Goal: Information Seeking & Learning: Compare options

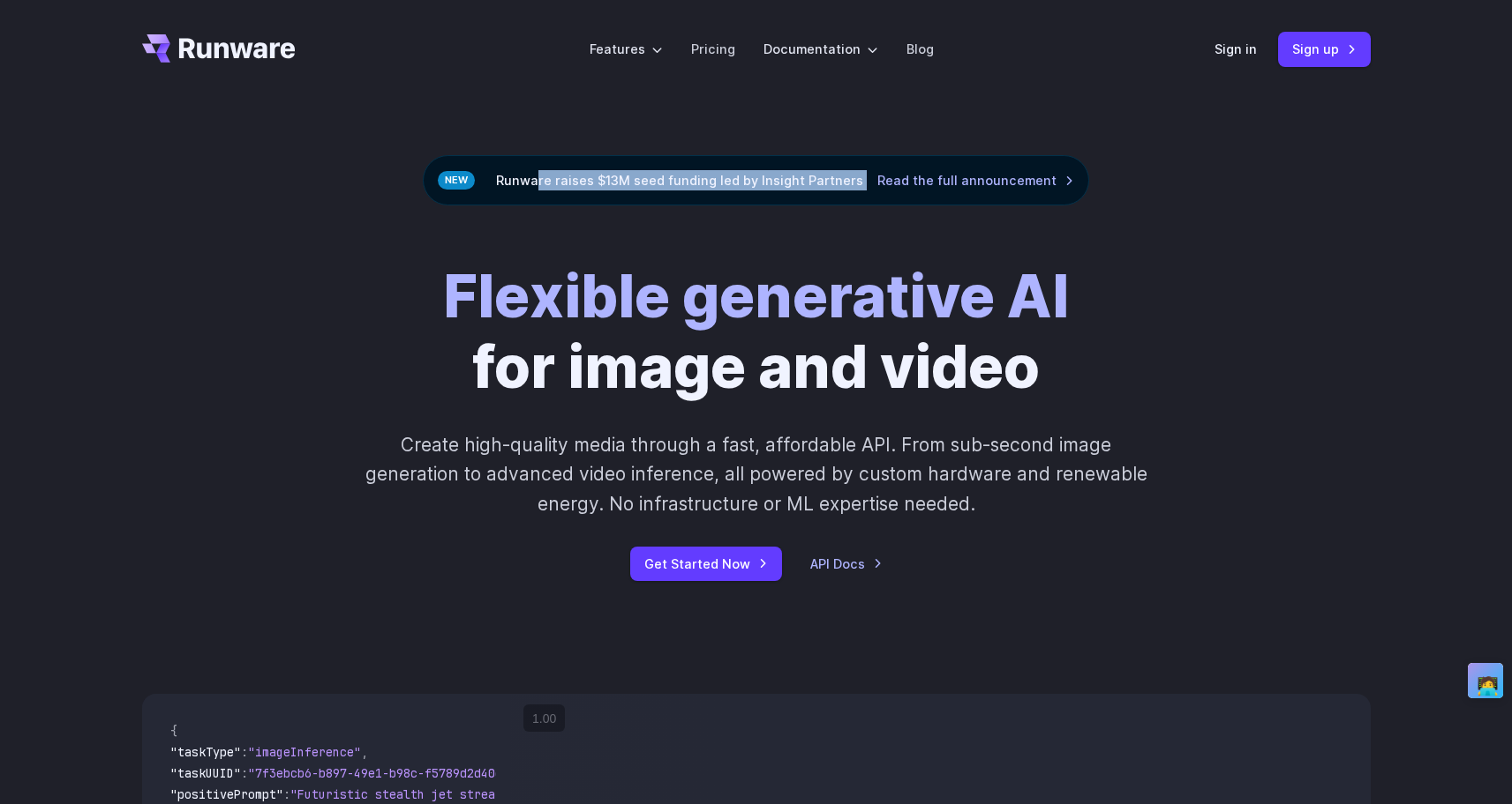
drag, startPoint x: 0, startPoint y: 0, endPoint x: 731, endPoint y: 193, distance: 756.0
click at [731, 193] on div "Runware raises $13M seed funding led by Insight Partners Read the full announce…" at bounding box center [756, 180] width 667 height 50
drag, startPoint x: 1268, startPoint y: 233, endPoint x: 1220, endPoint y: 215, distance: 51.3
click at [1268, 233] on div "Flexible generative AI for image and video Create high-quality media through a …" at bounding box center [756, 421] width 1512 height 432
click at [719, 63] on li "Pricing" at bounding box center [713, 49] width 72 height 49
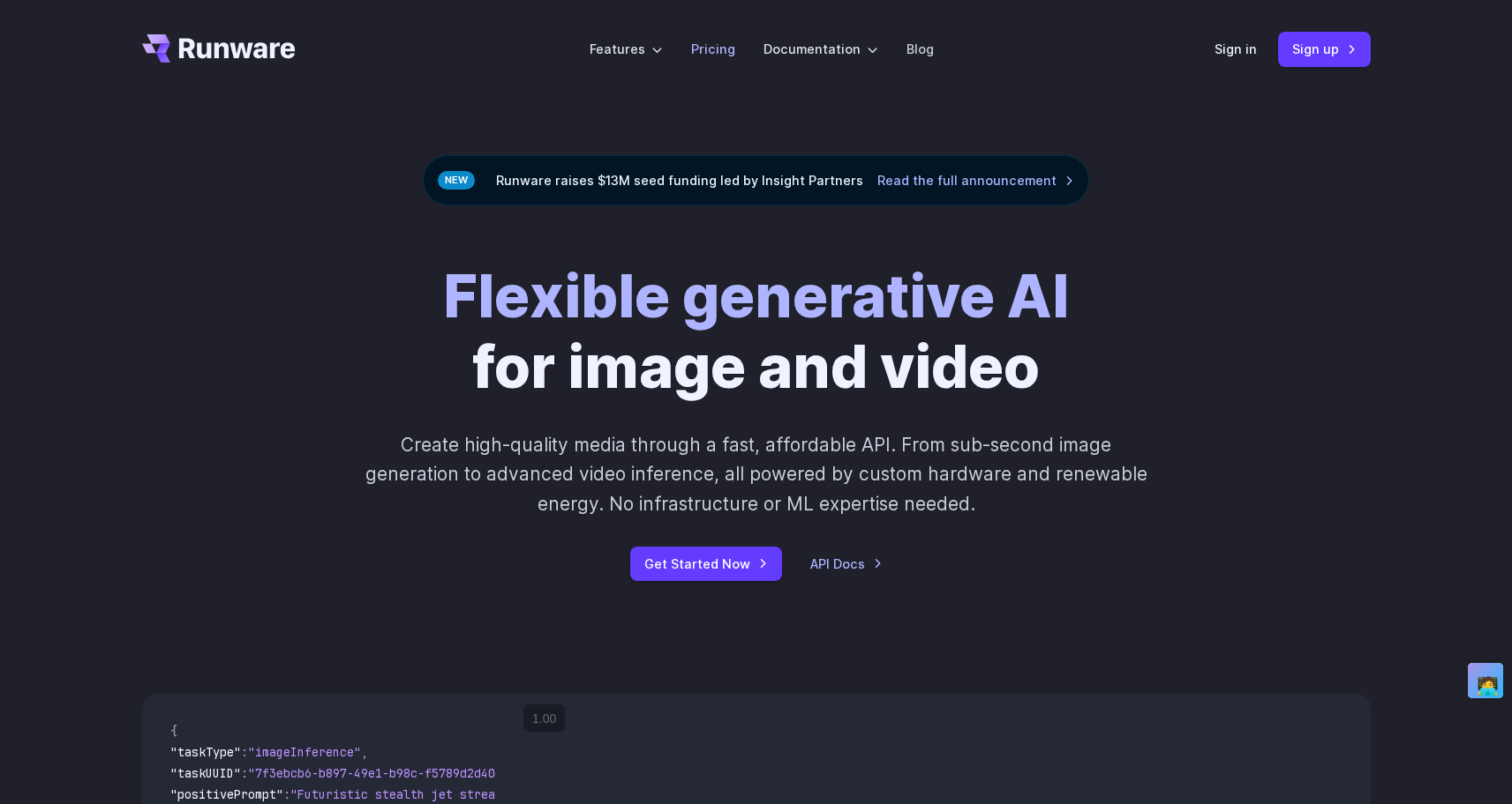
click at [720, 54] on link "Pricing" at bounding box center [713, 49] width 44 height 21
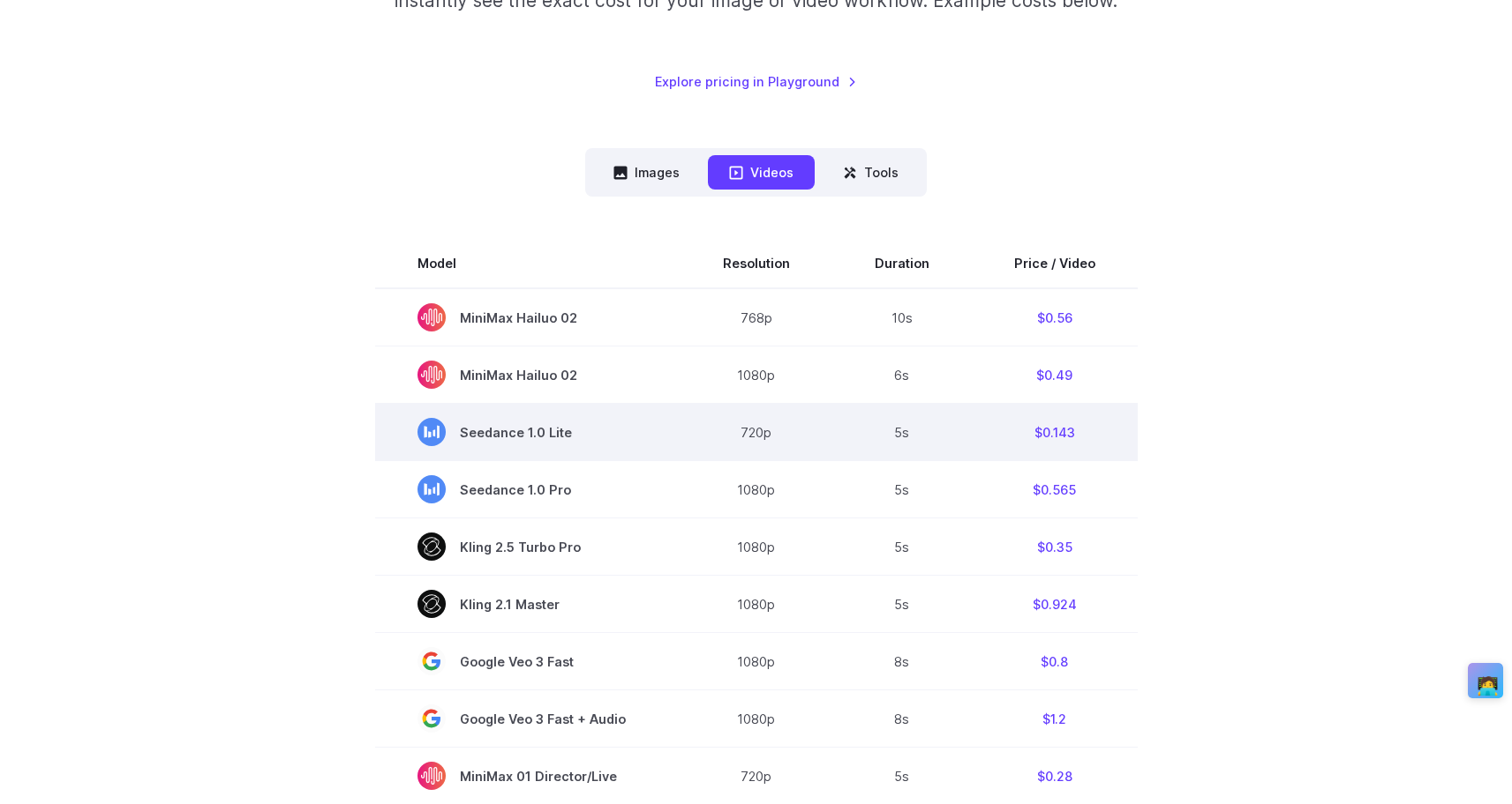
scroll to position [365, 0]
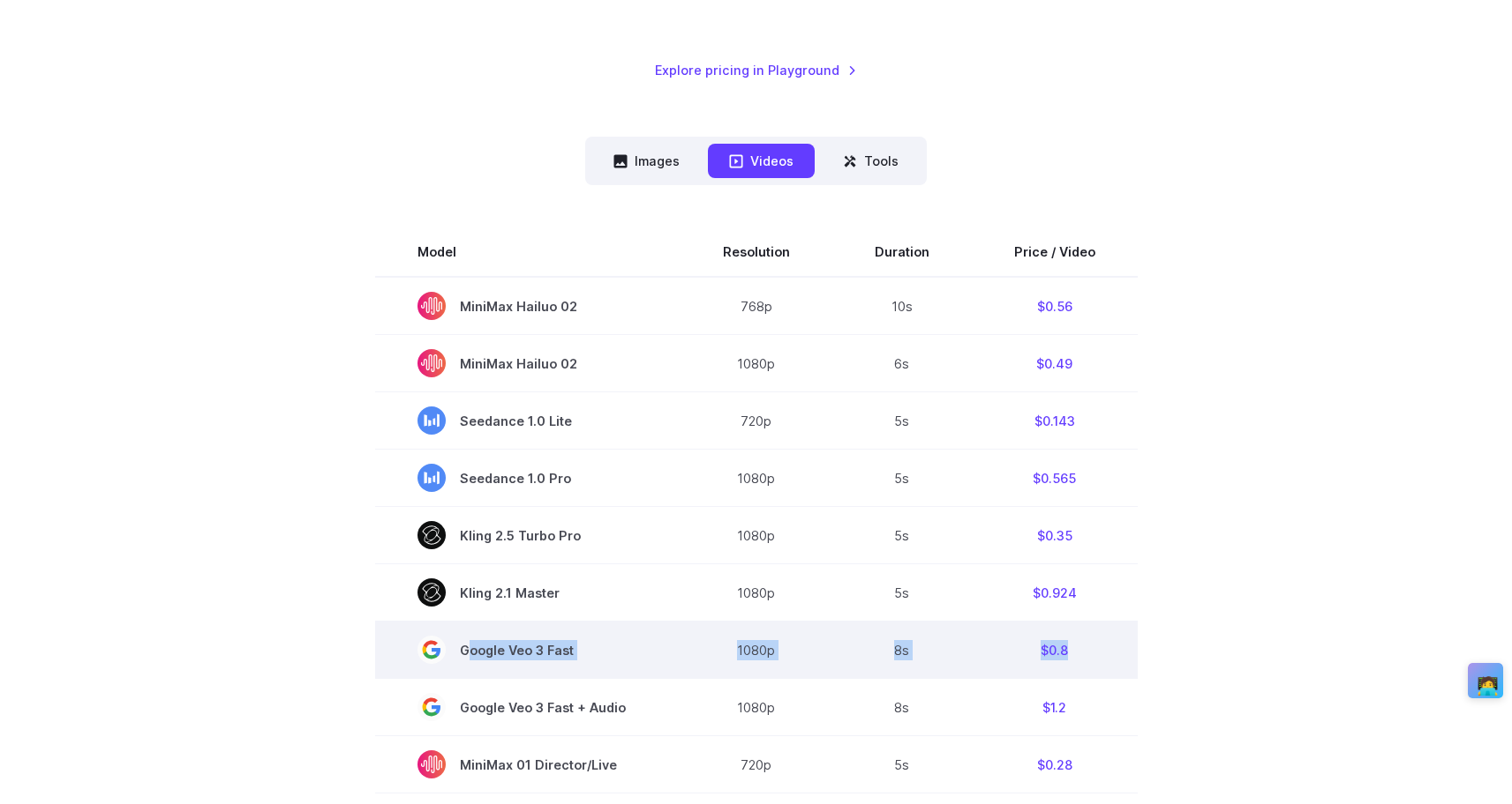
drag, startPoint x: 1059, startPoint y: 648, endPoint x: 496, endPoint y: 645, distance: 563.0
click at [496, 645] on tr "Google Veo 3 Fast 1080p 8s $0.8" at bounding box center [756, 651] width 762 height 58
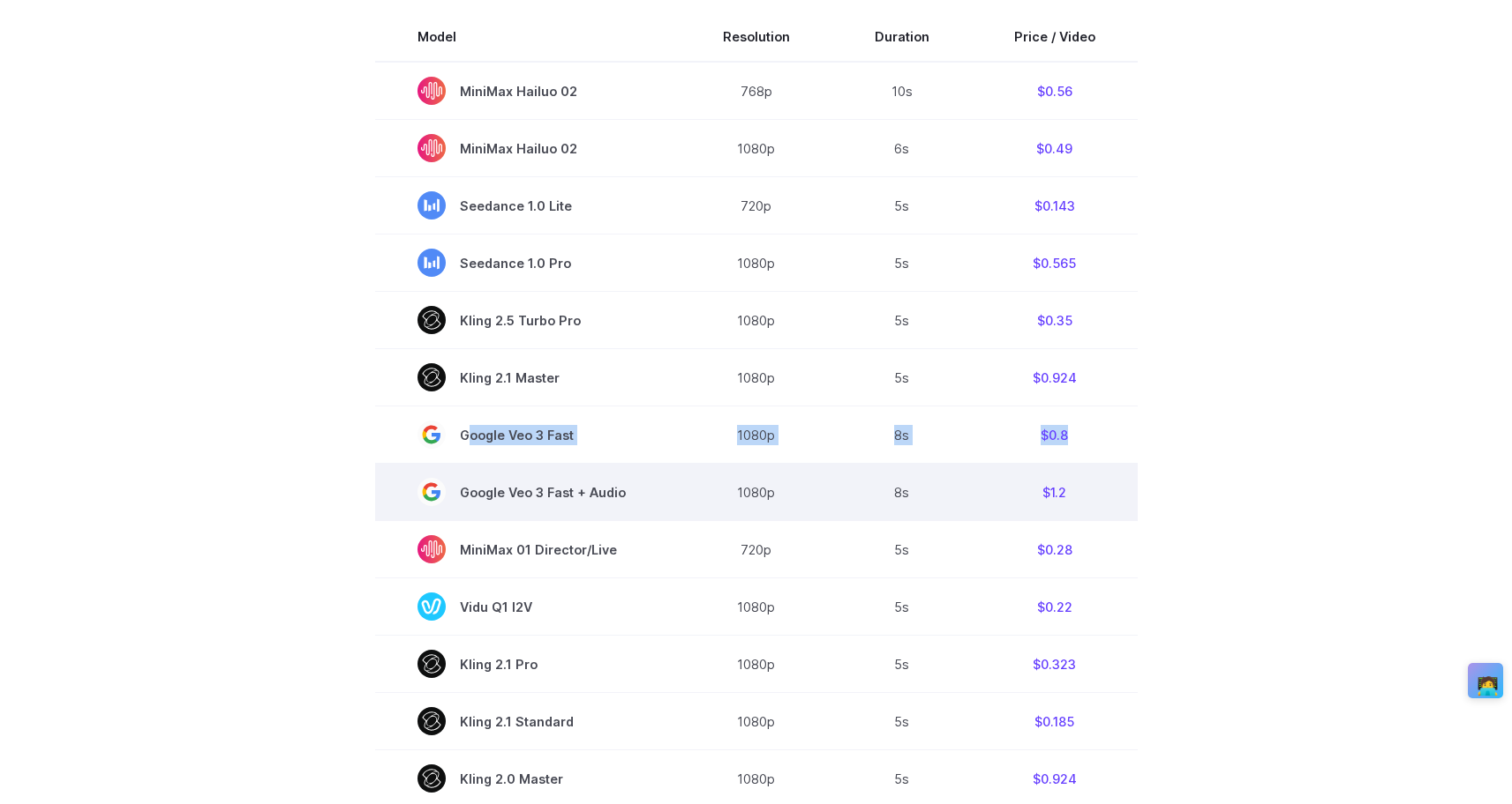
scroll to position [676, 0]
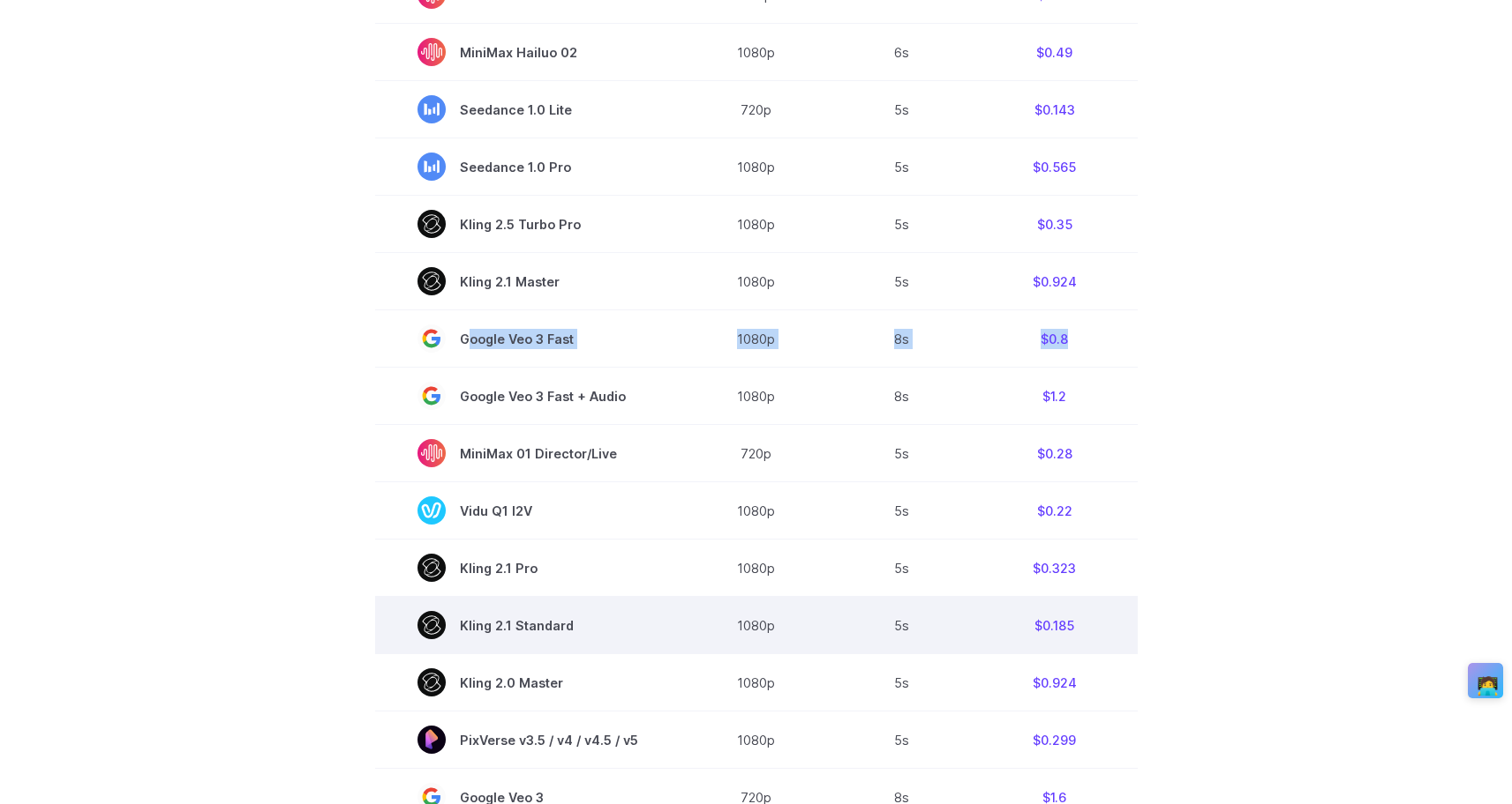
drag, startPoint x: 471, startPoint y: 621, endPoint x: 570, endPoint y: 649, distance: 102.9
click at [570, 649] on td "Kling 2.1 Standard" at bounding box center [528, 625] width 305 height 58
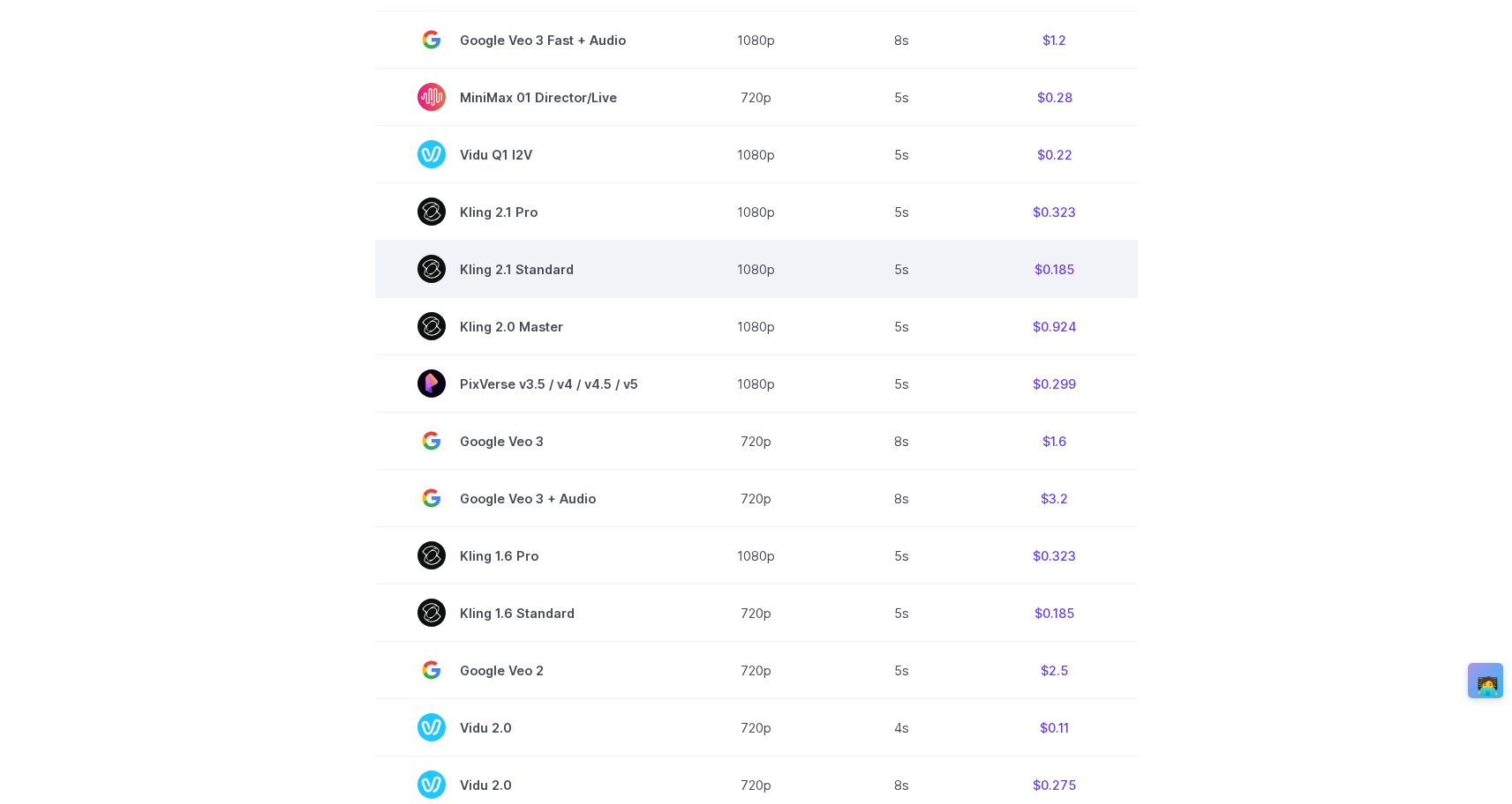
scroll to position [1173, 0]
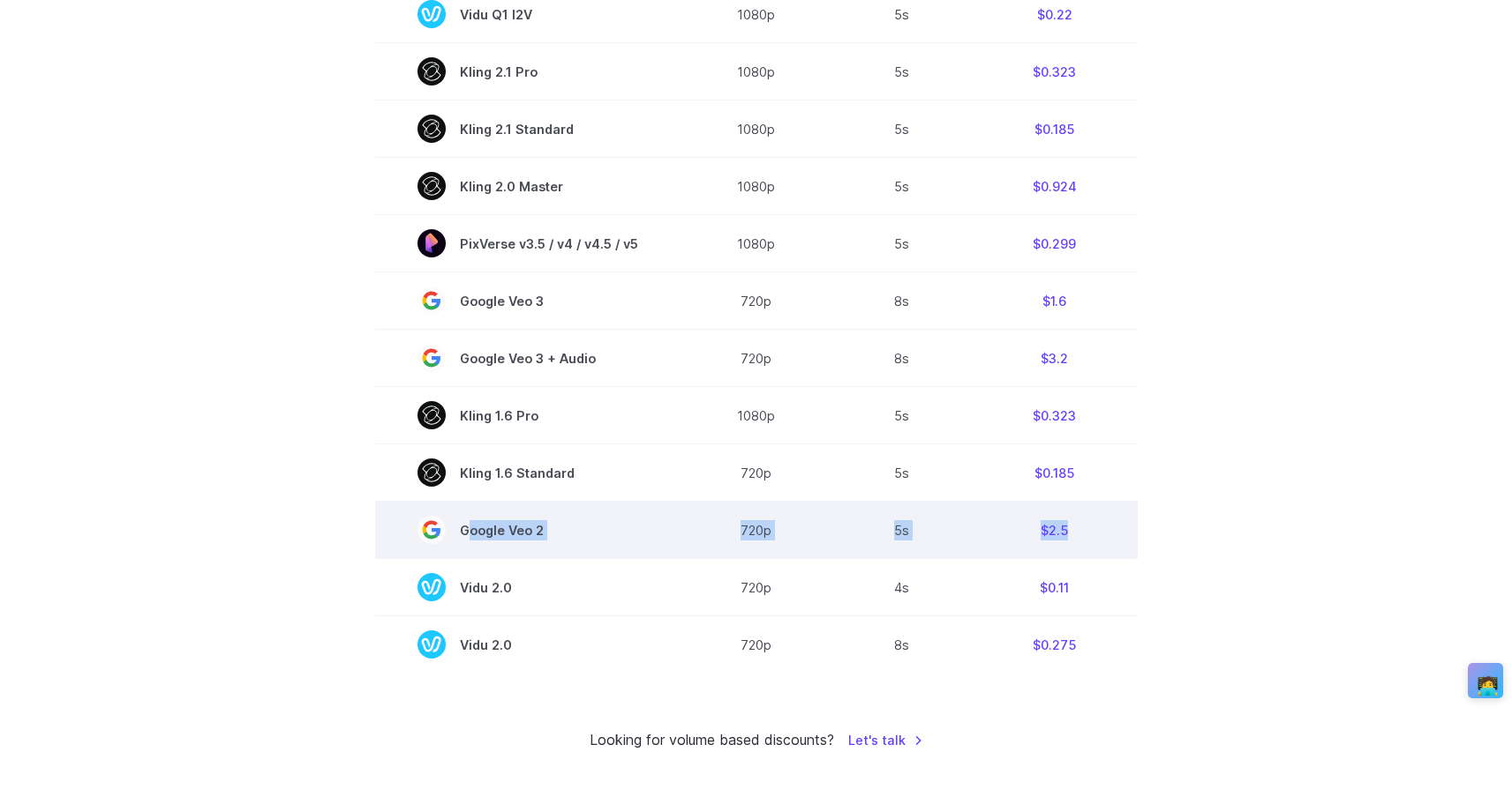
drag, startPoint x: 1090, startPoint y: 541, endPoint x: 560, endPoint y: 541, distance: 530.0
click at [560, 541] on tr "Google Veo 2 720p 5s $2.5" at bounding box center [756, 530] width 762 height 58
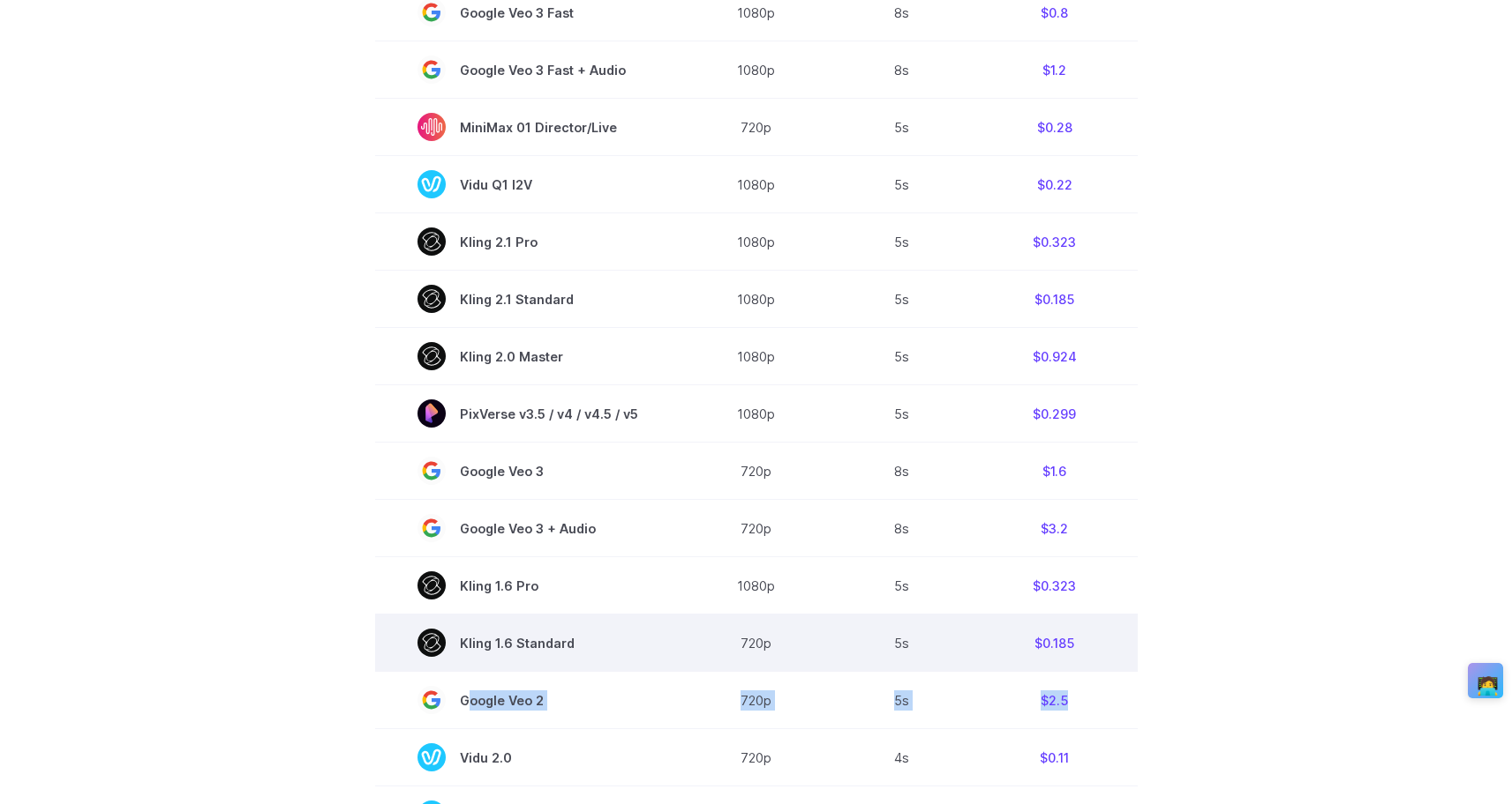
scroll to position [992, 0]
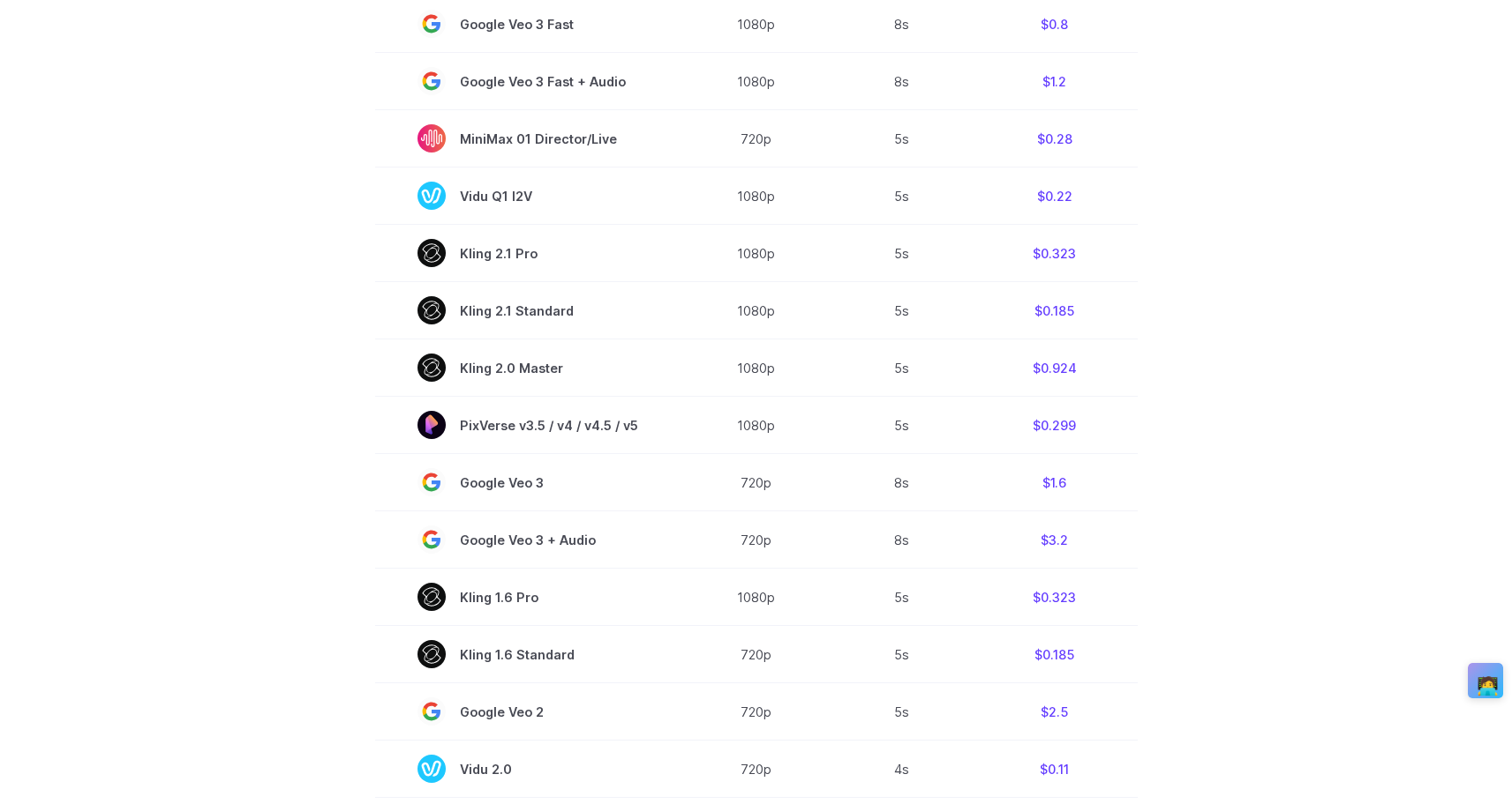
click at [1312, 478] on section "Model Resolution Duration Price / Video MiniMax Hailuo 02 768p 10s $0.56 MiniMa…" at bounding box center [756, 228] width 1229 height 1253
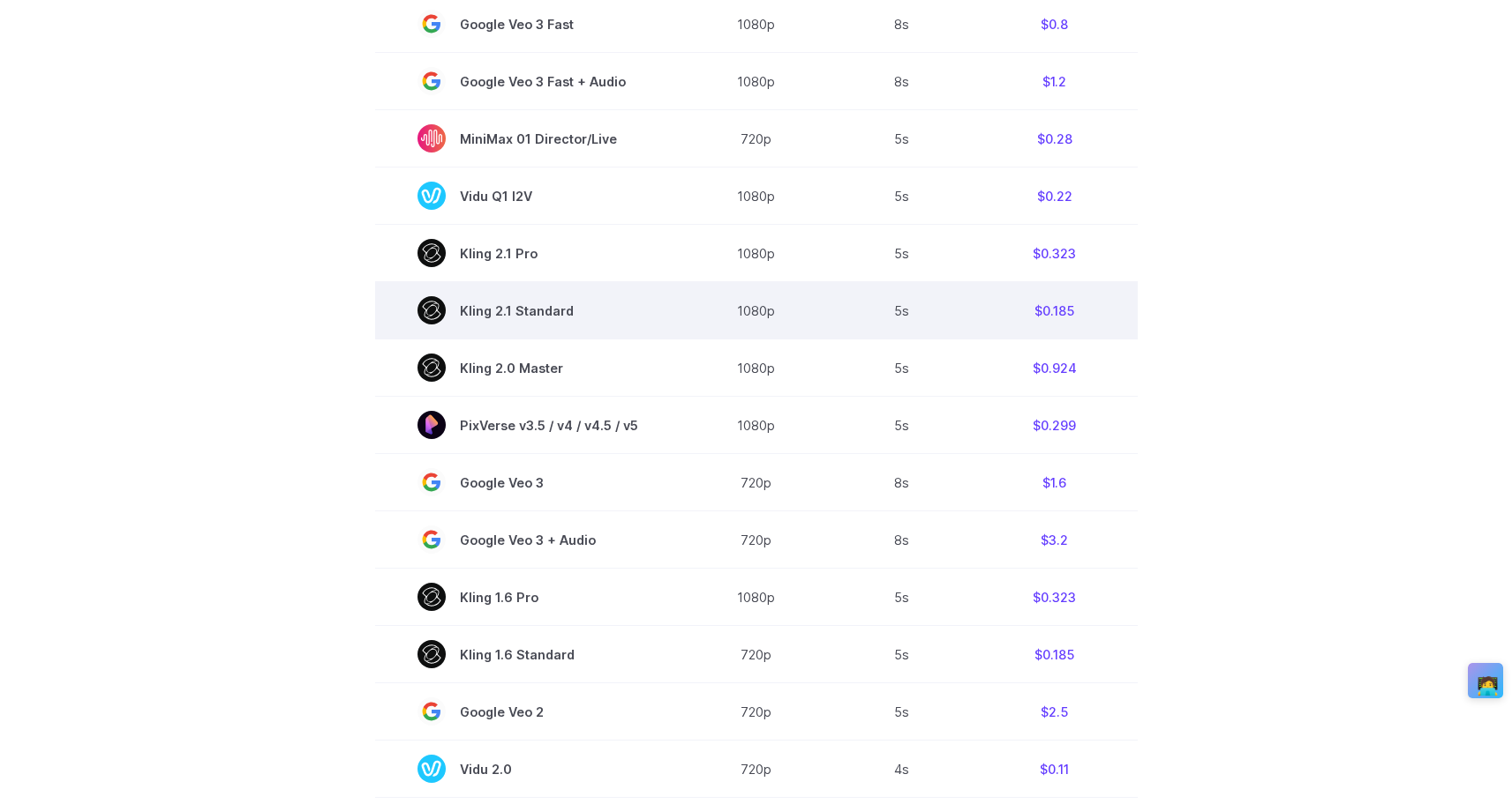
click at [509, 318] on span "Kling 2.1 Standard" at bounding box center [528, 310] width 221 height 28
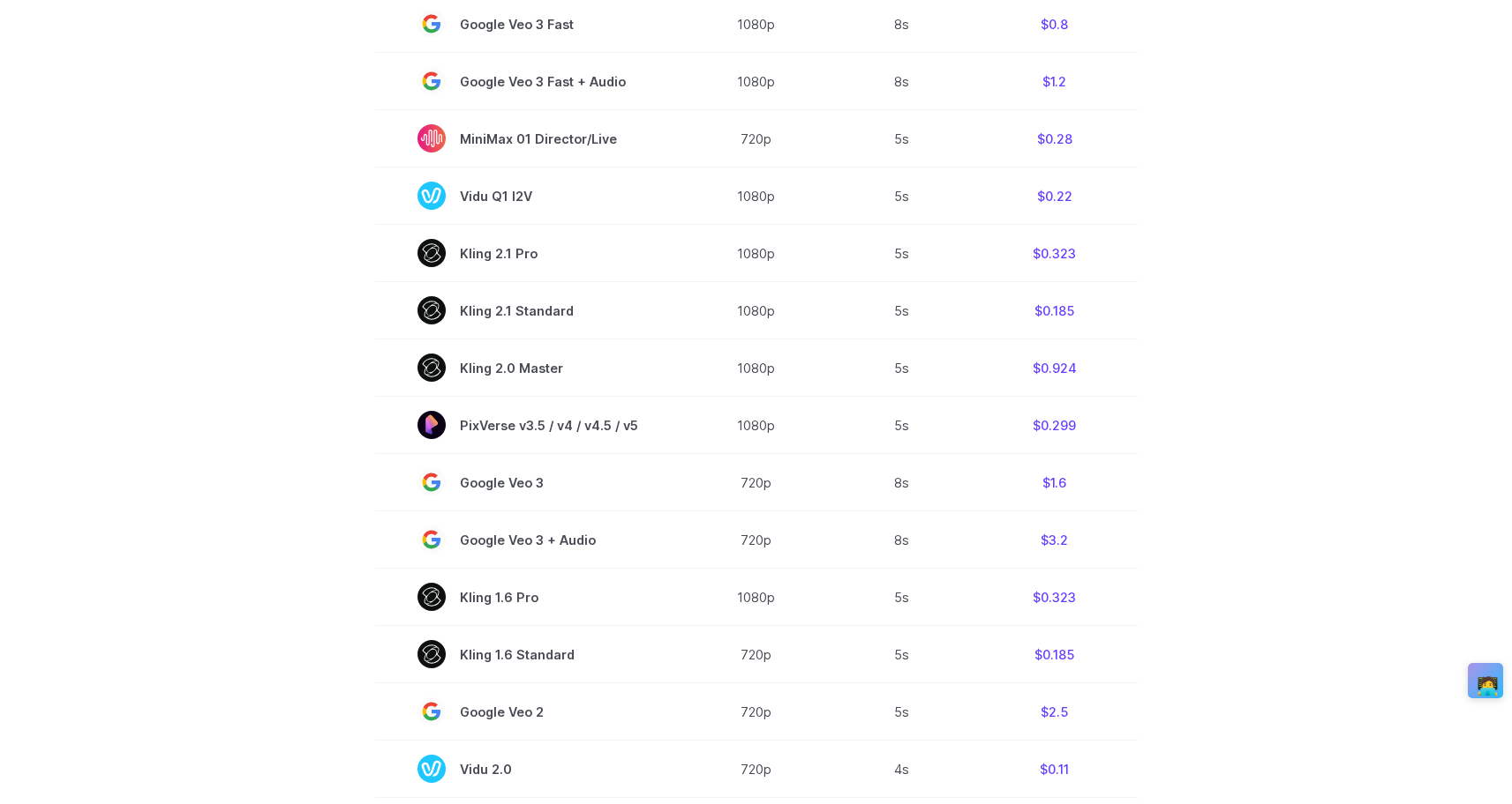
click at [1328, 268] on section "Model Resolution Duration Price / Video MiniMax Hailuo 02 768p 10s $0.56 MiniMa…" at bounding box center [756, 228] width 1229 height 1253
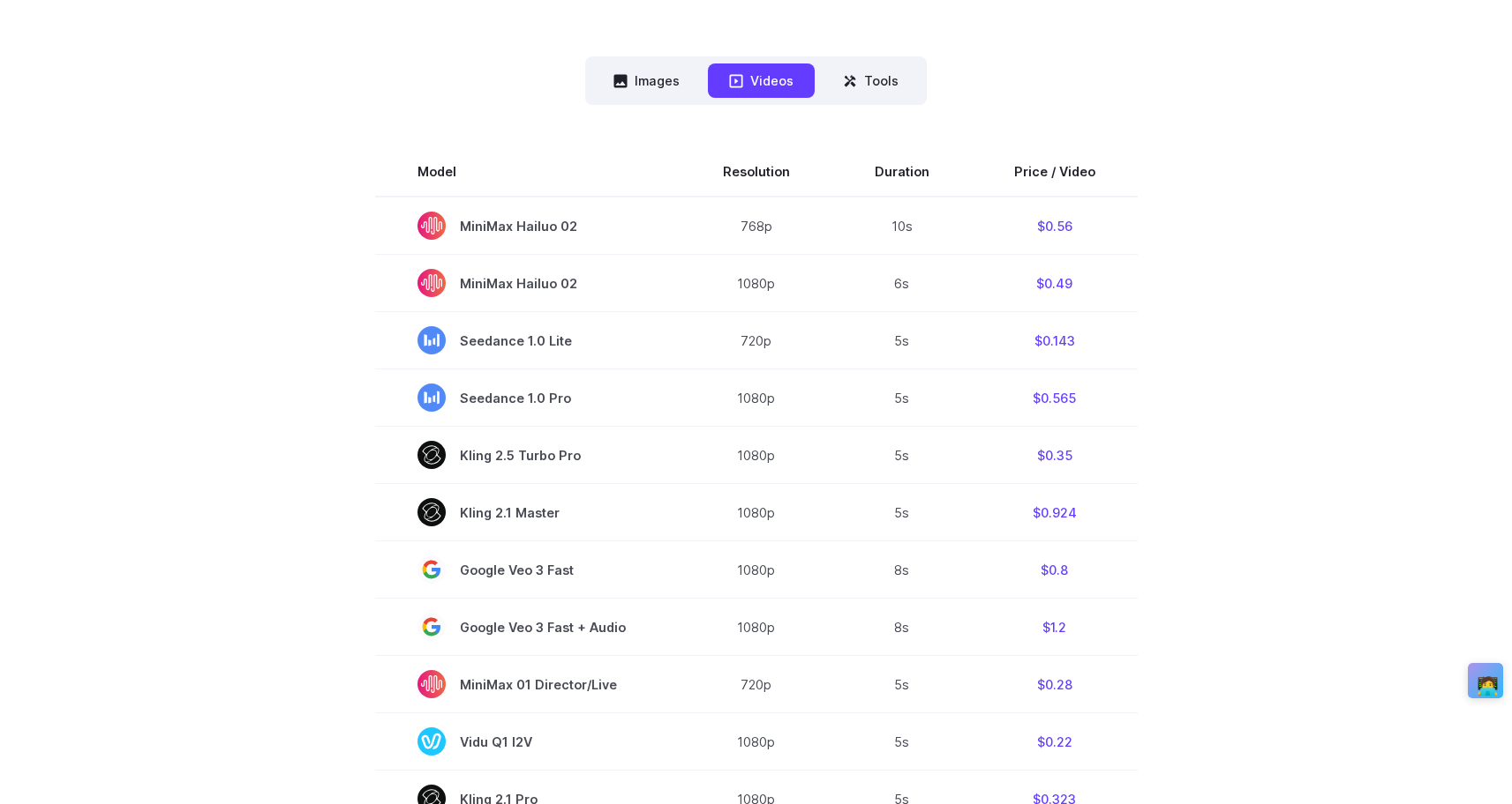
scroll to position [444, 0]
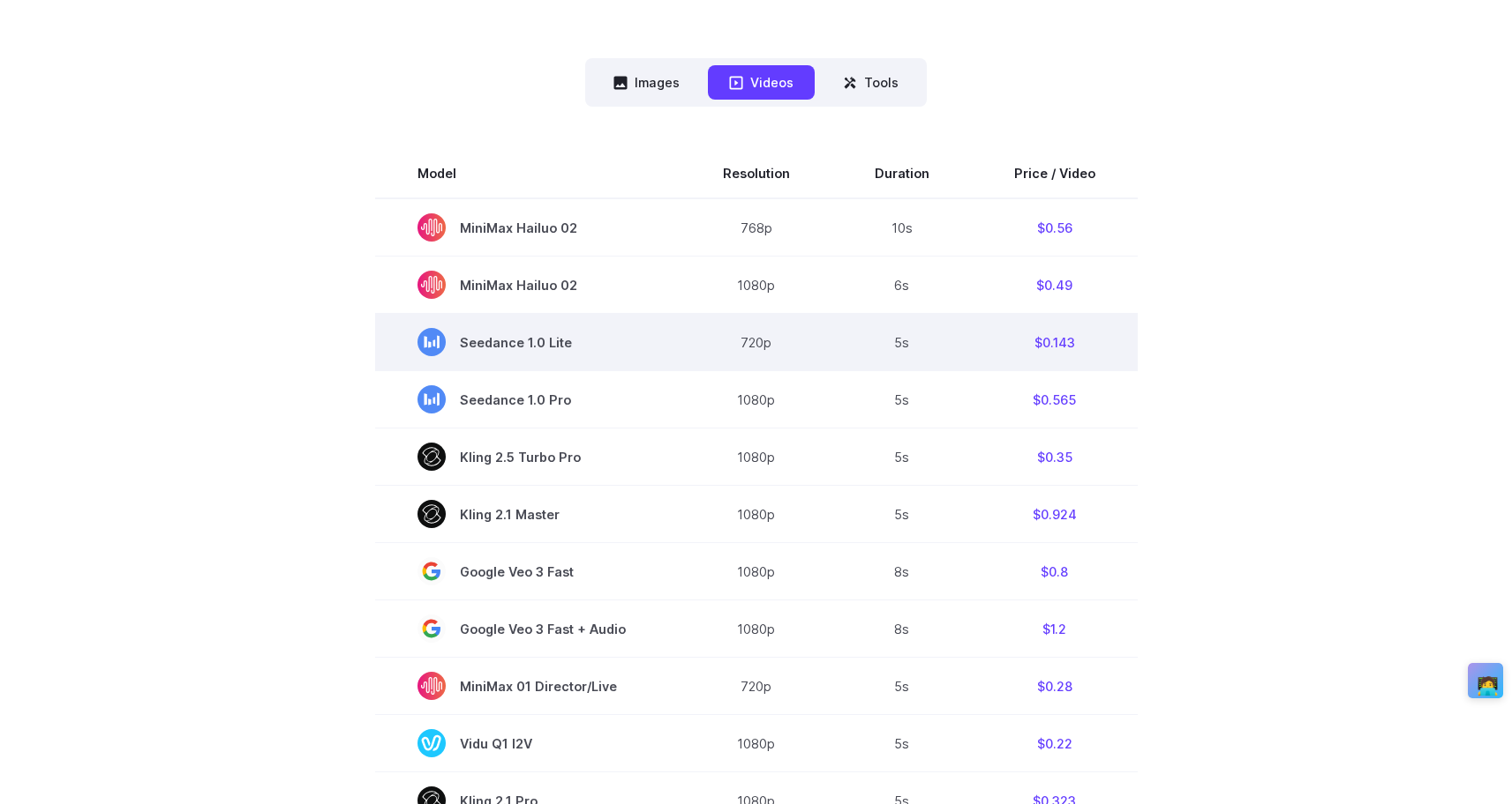
click at [604, 341] on span "Seedance 1.0 Lite" at bounding box center [528, 342] width 221 height 28
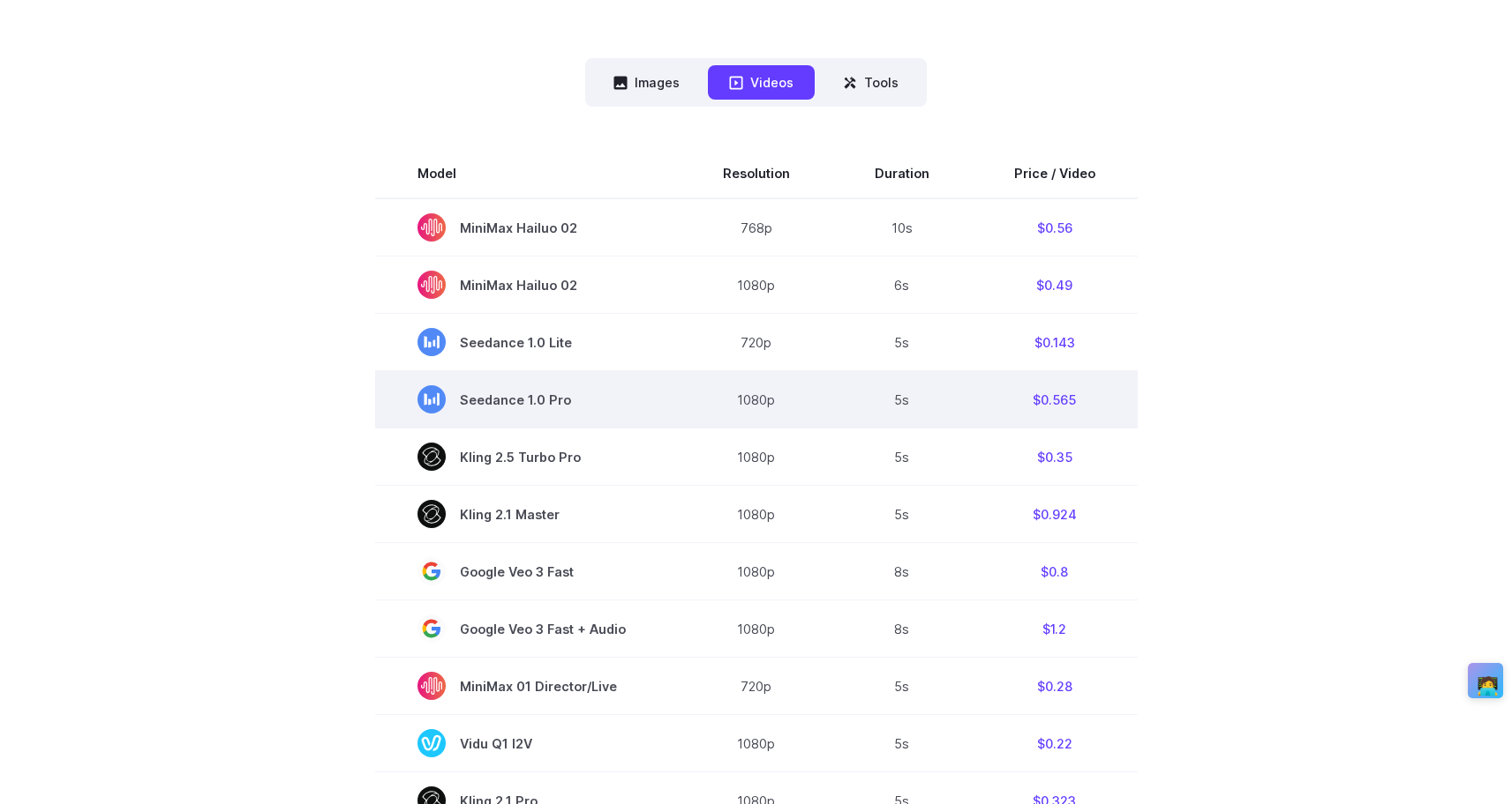
click at [543, 404] on span "Seedance 1.0 Pro" at bounding box center [528, 400] width 221 height 28
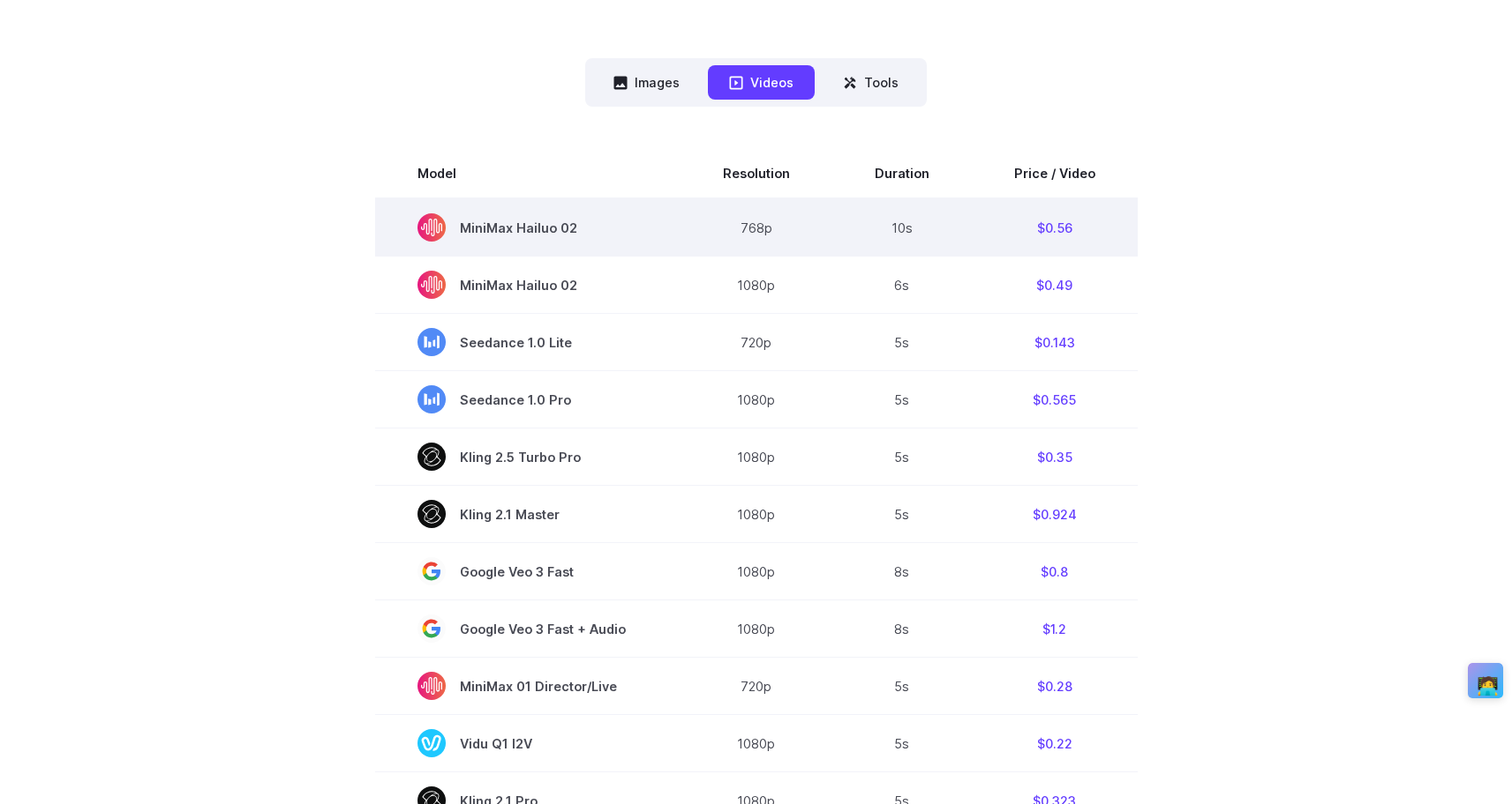
scroll to position [291, 0]
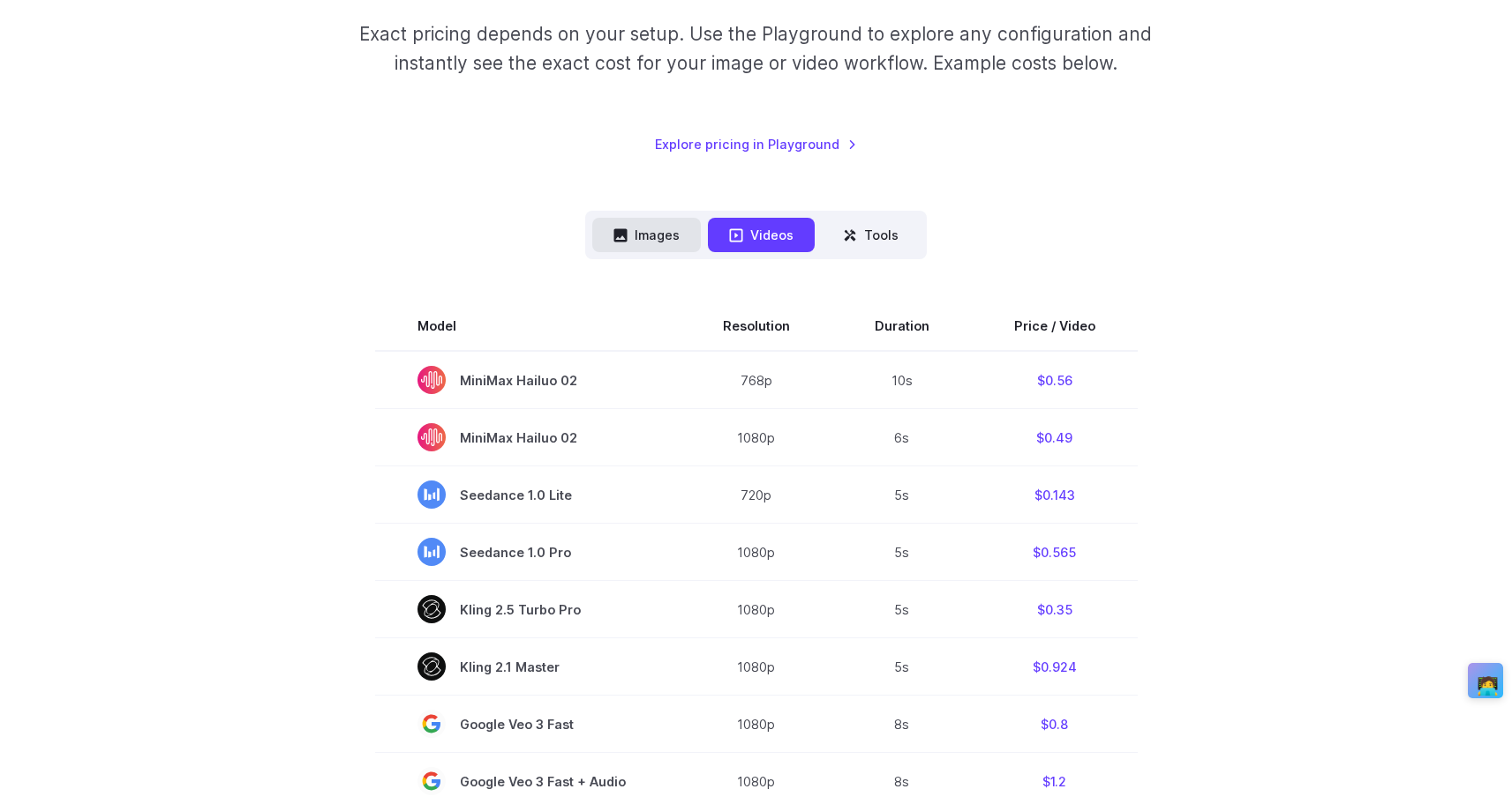
click at [649, 235] on button "Images" at bounding box center [646, 234] width 108 height 34
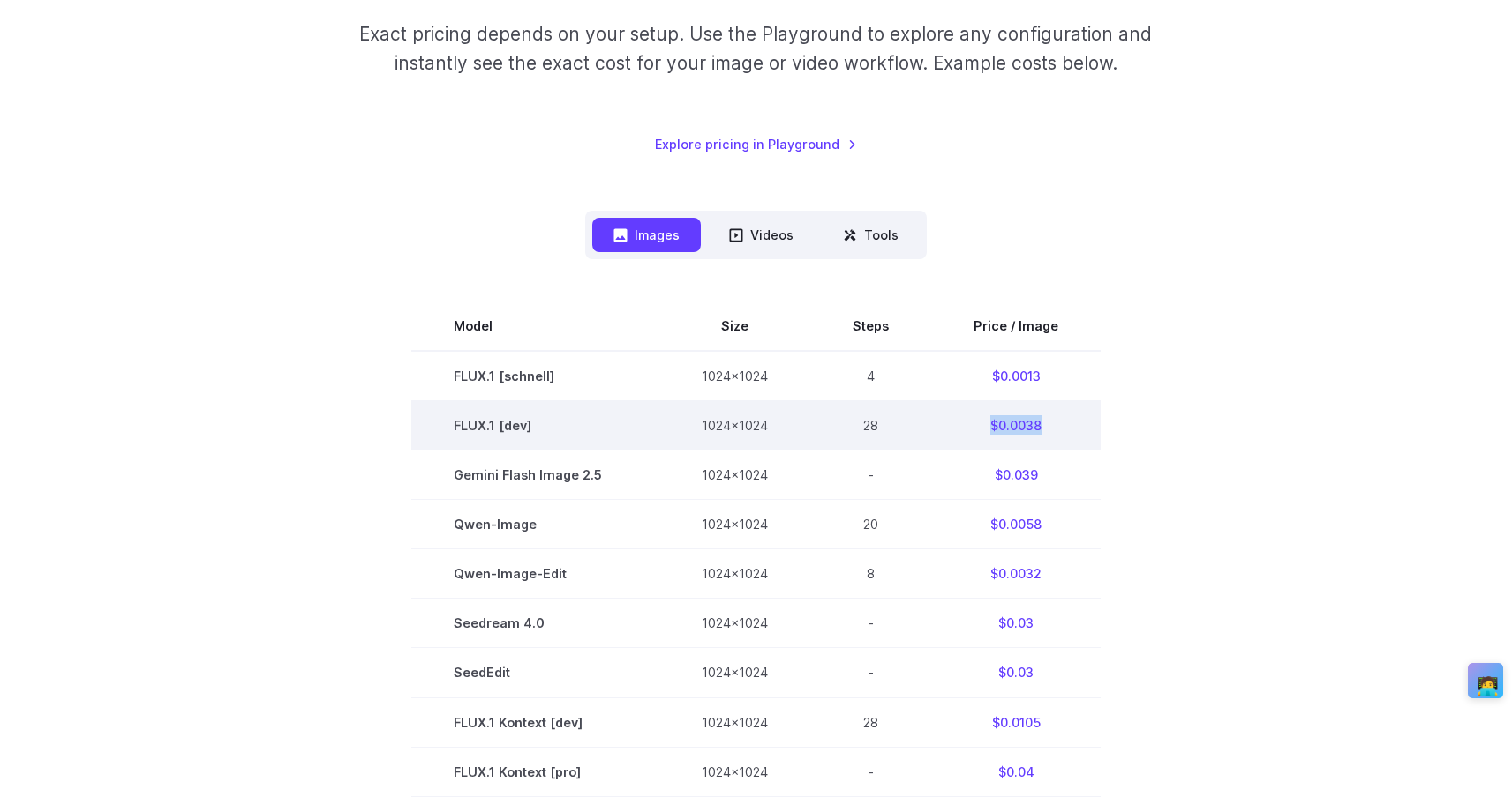
drag, startPoint x: 1062, startPoint y: 432, endPoint x: 990, endPoint y: 429, distance: 72.1
click at [990, 429] on td "$0.0038" at bounding box center [1015, 426] width 169 height 50
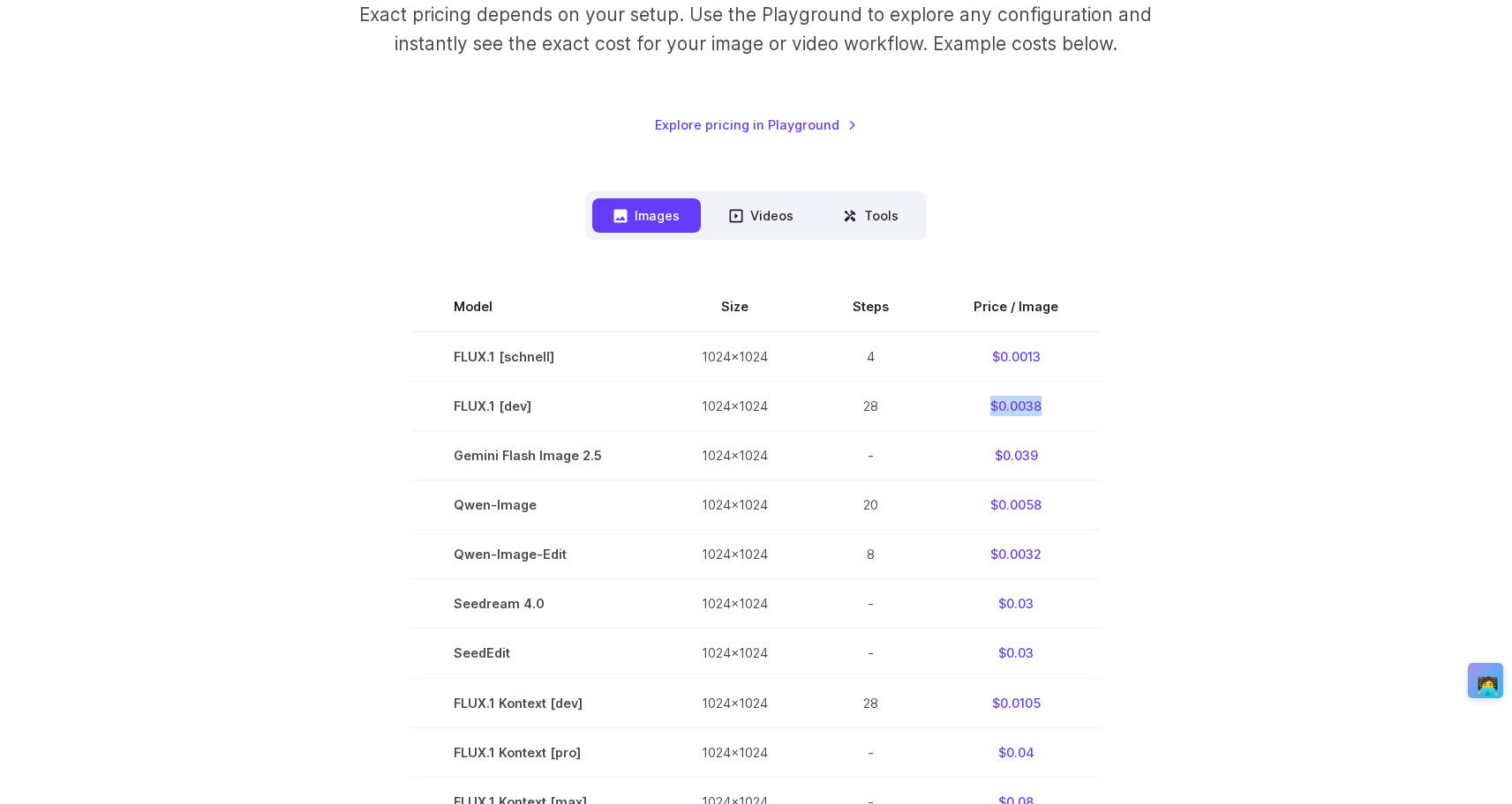
scroll to position [313, 0]
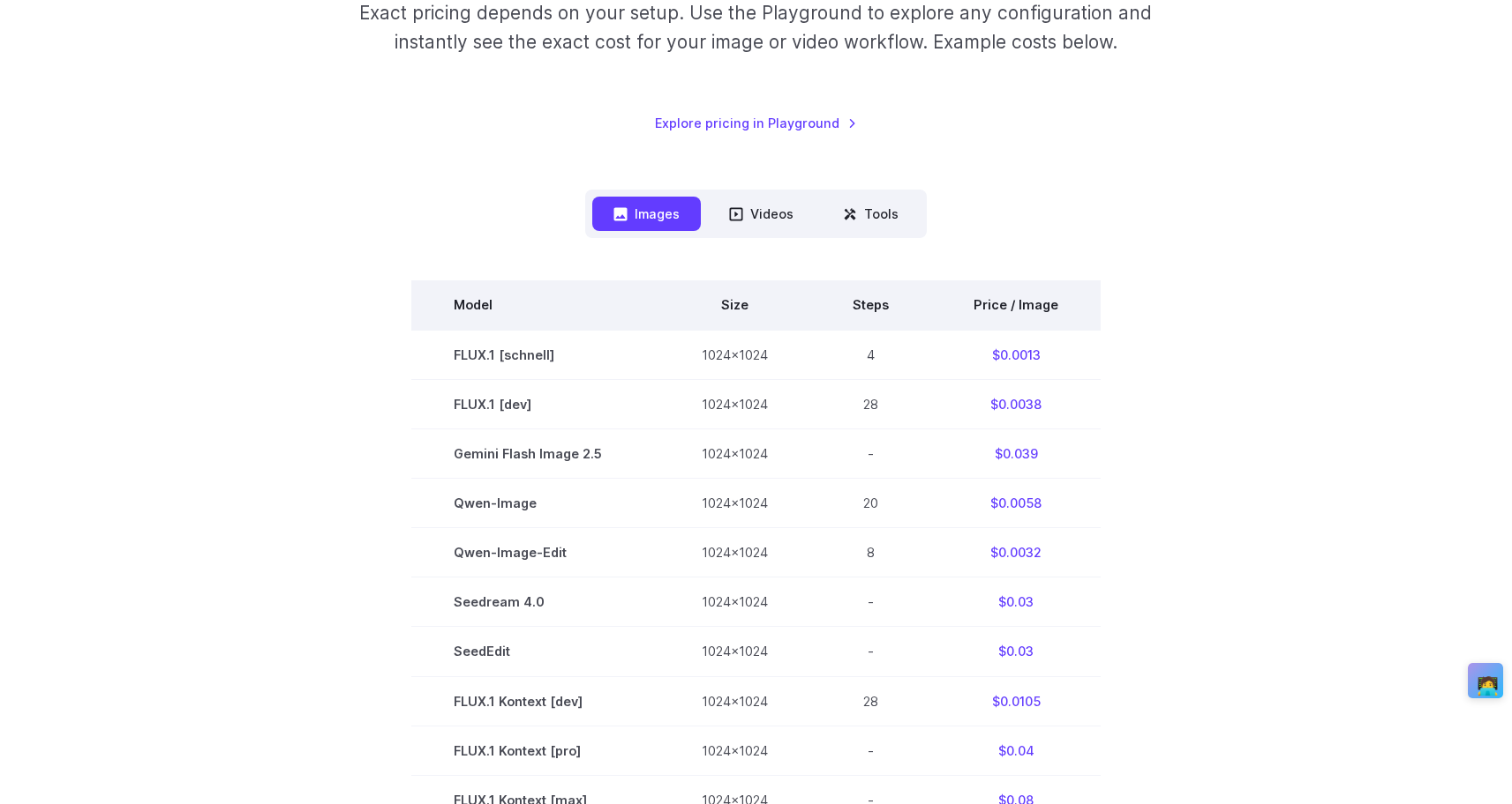
click at [995, 293] on th "Price / Image" at bounding box center [1015, 305] width 169 height 50
click at [1002, 302] on th "Price / Image" at bounding box center [1015, 305] width 169 height 50
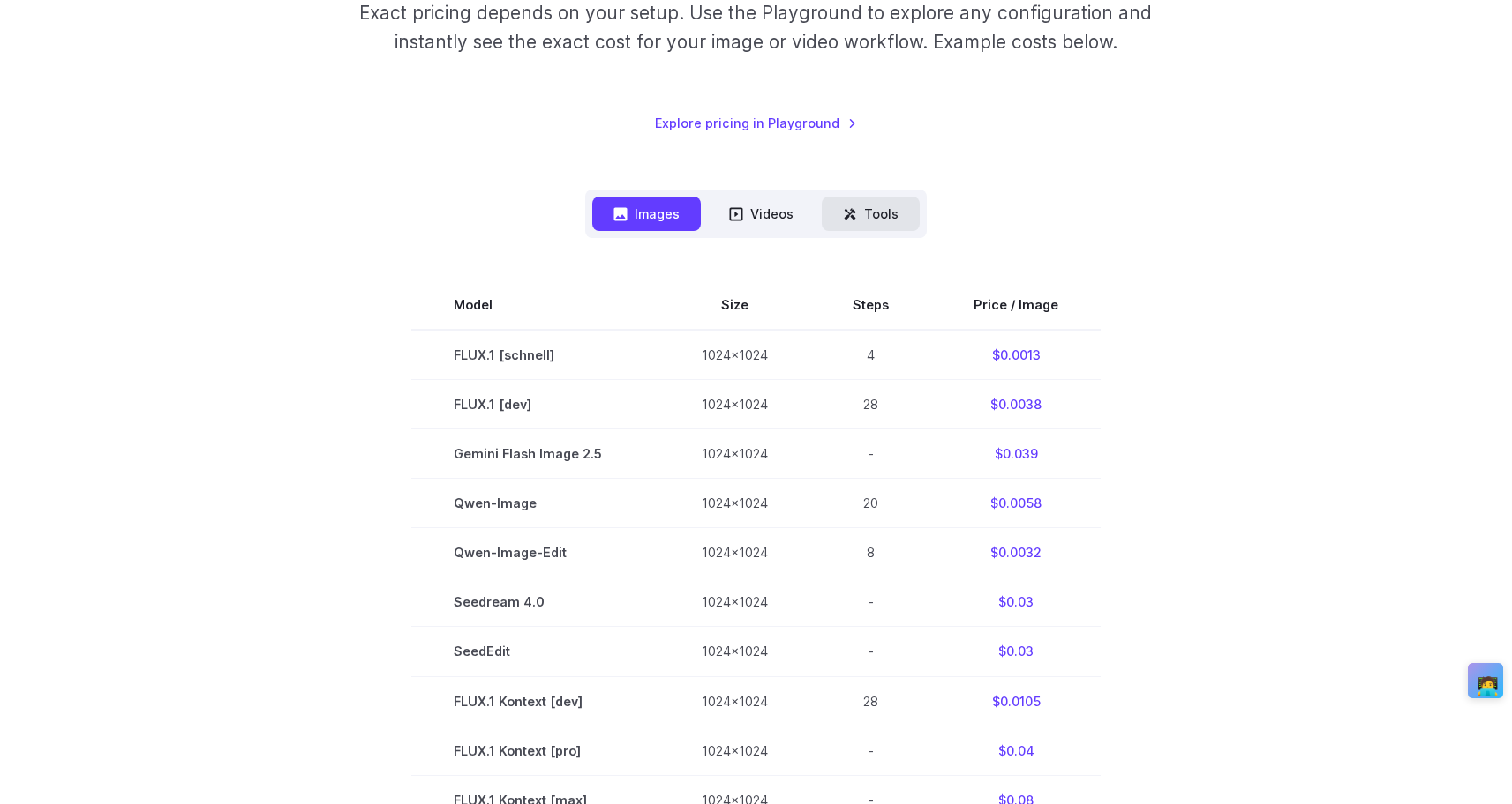
click at [876, 213] on button "Tools" at bounding box center [871, 213] width 98 height 34
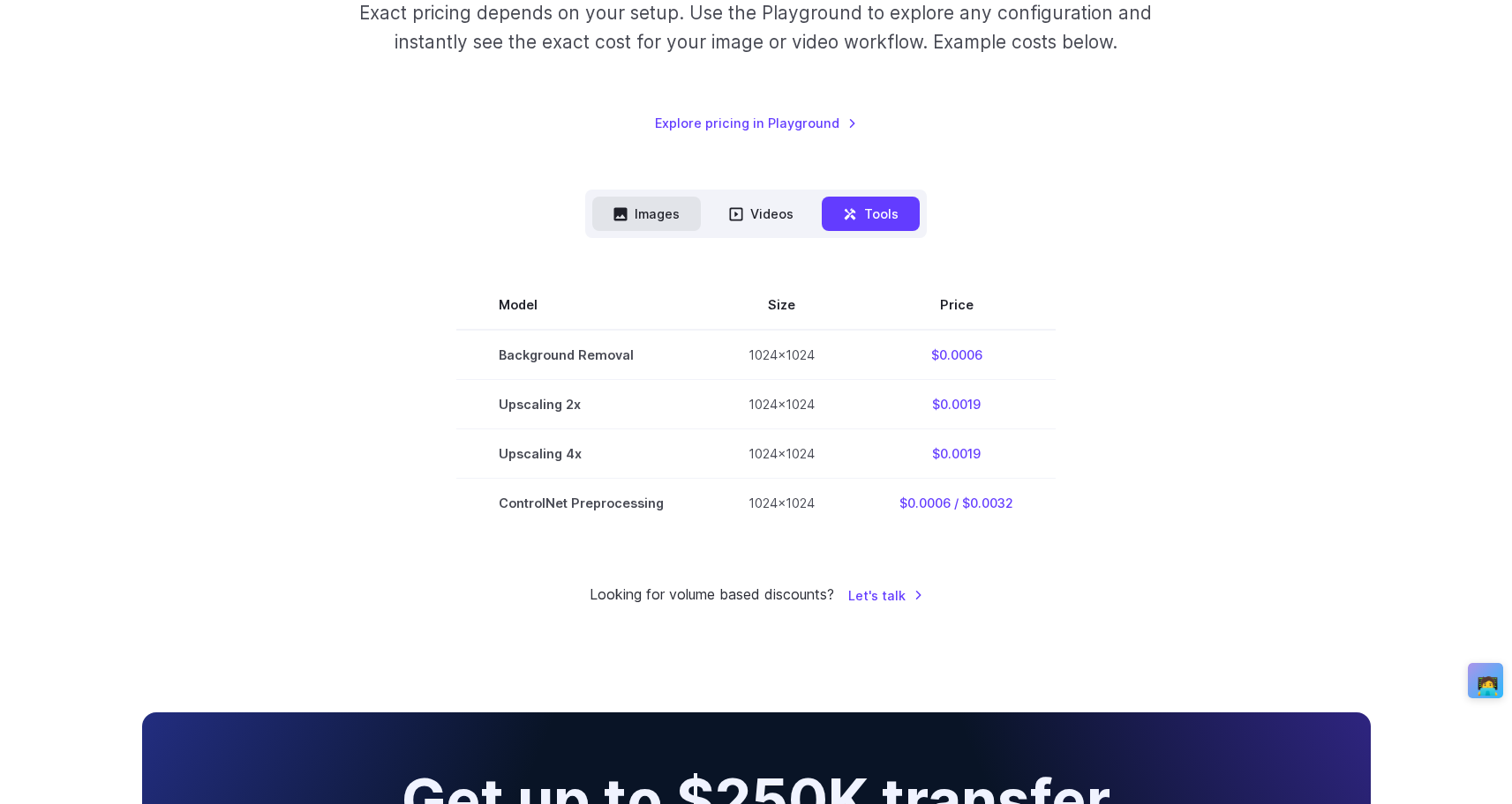
click at [676, 217] on button "Images" at bounding box center [646, 213] width 108 height 34
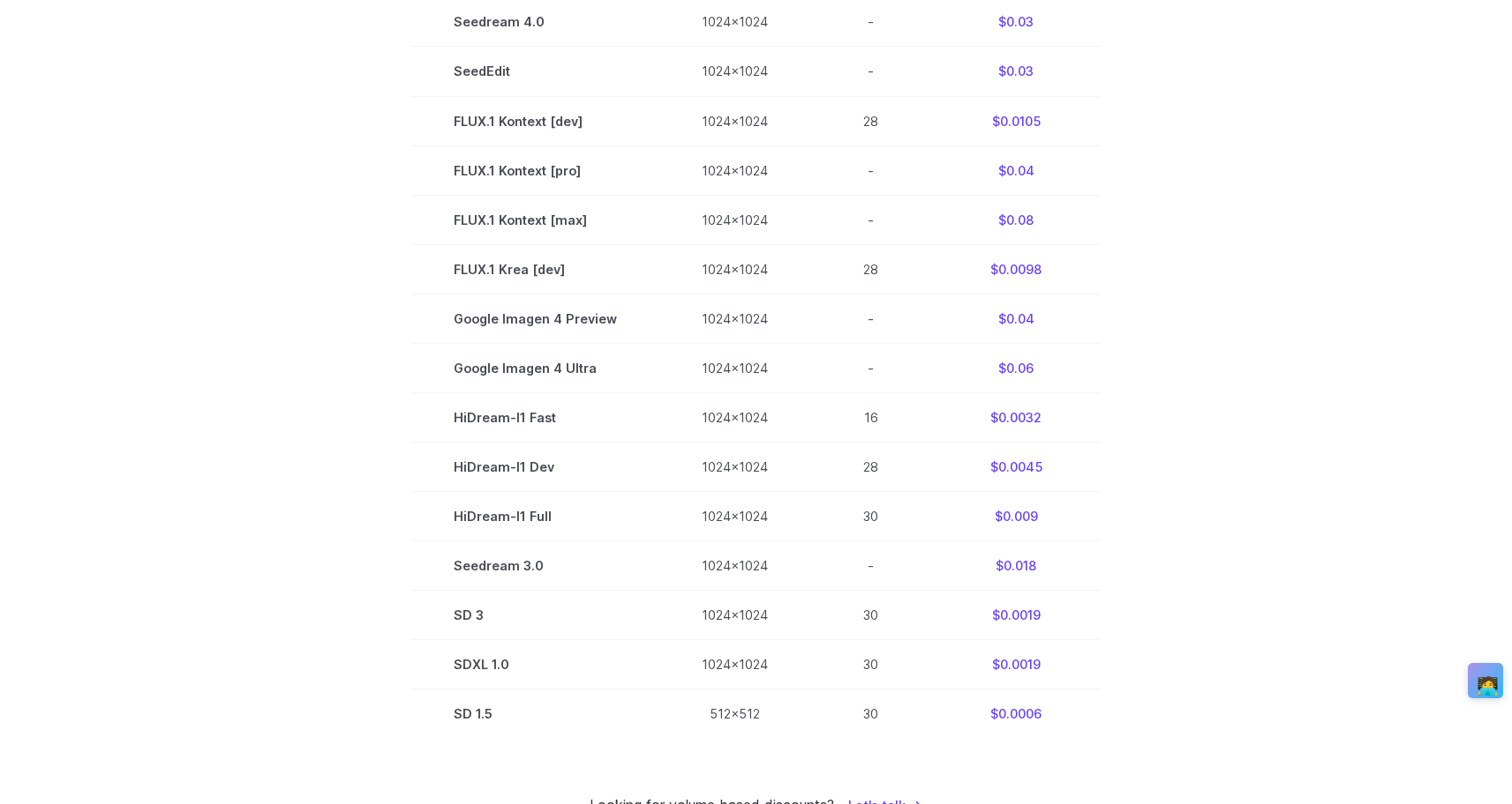
scroll to position [1026, 0]
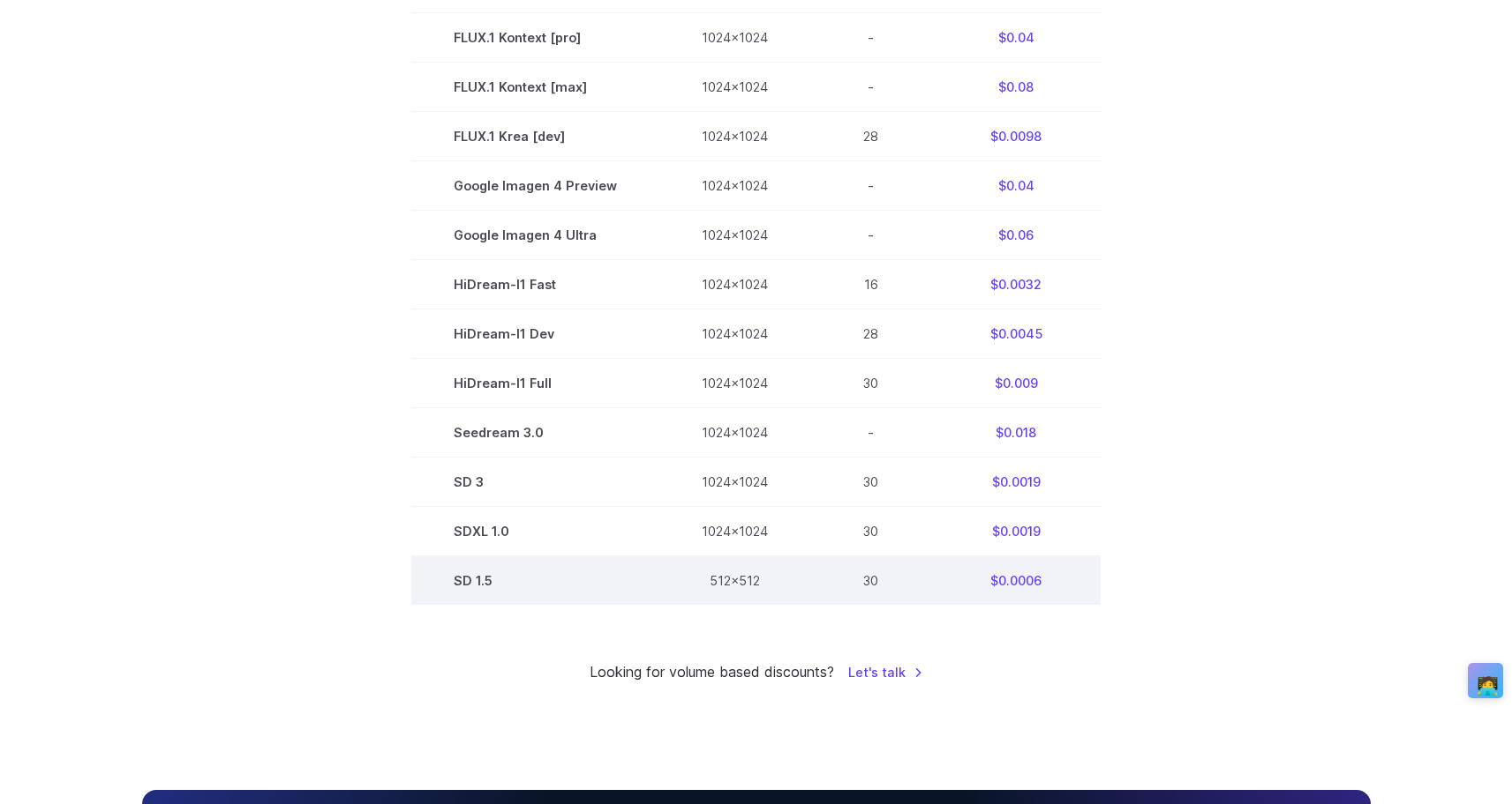
click at [510, 585] on td "SD 1.5" at bounding box center [536, 581] width 248 height 50
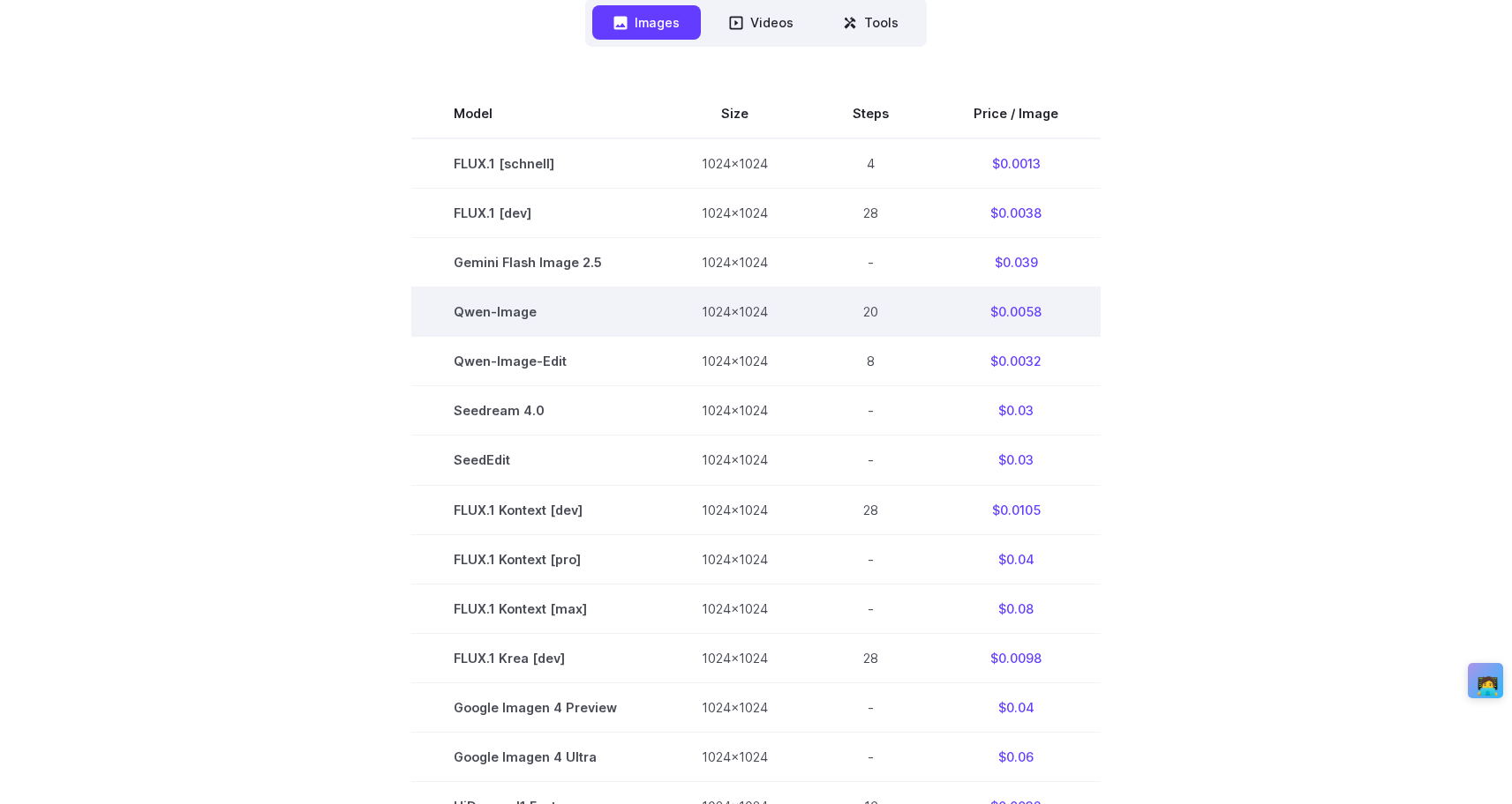
scroll to position [420, 0]
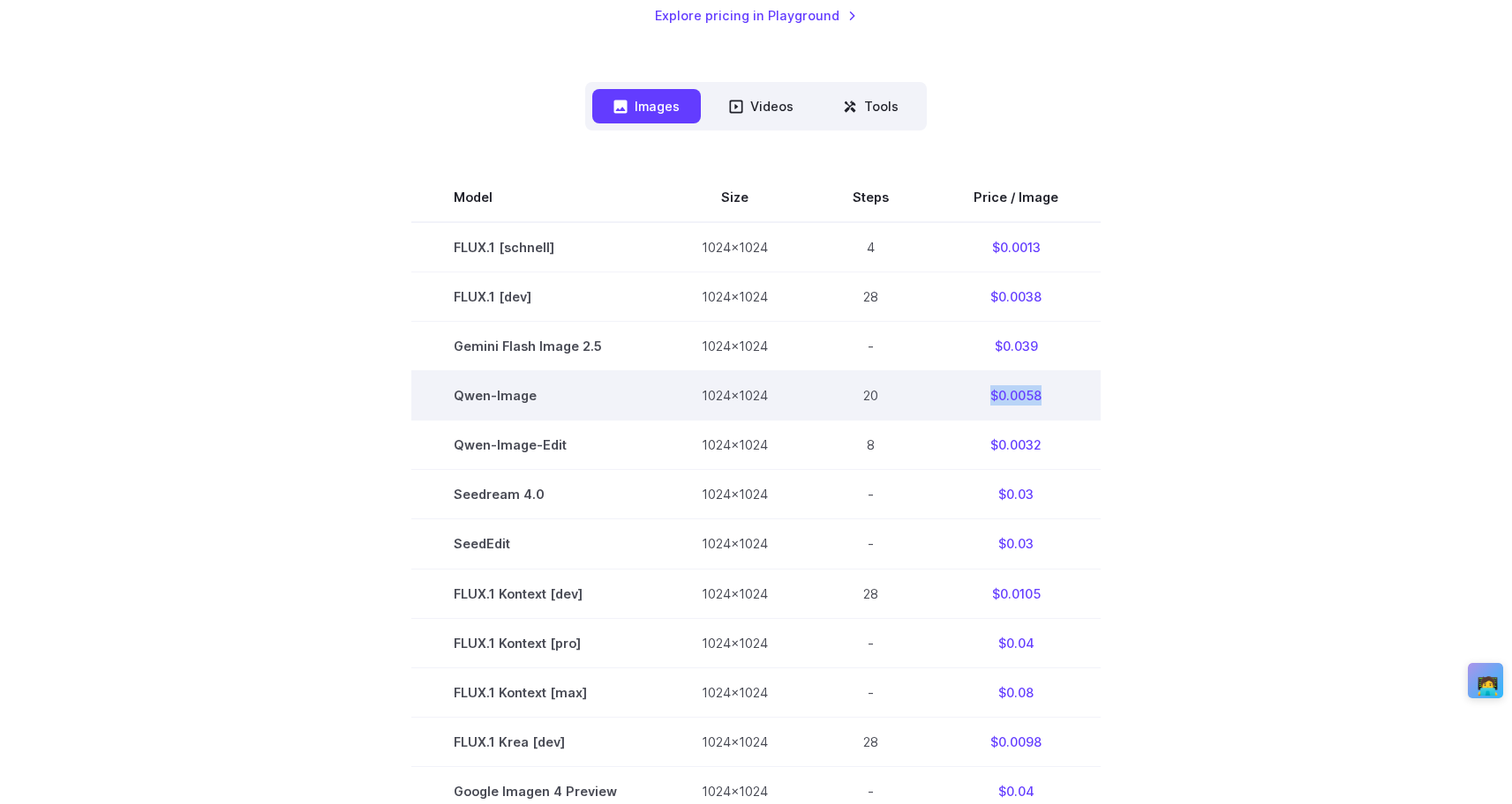
drag, startPoint x: 1069, startPoint y: 409, endPoint x: 978, endPoint y: 402, distance: 91.3
click at [978, 402] on td "$0.0058" at bounding box center [1015, 396] width 169 height 50
click at [1039, 397] on td "$0.0058" at bounding box center [1015, 396] width 169 height 50
drag, startPoint x: 1069, startPoint y: 403, endPoint x: 990, endPoint y: 397, distance: 79.2
click at [988, 395] on td "$0.0058" at bounding box center [1015, 396] width 169 height 50
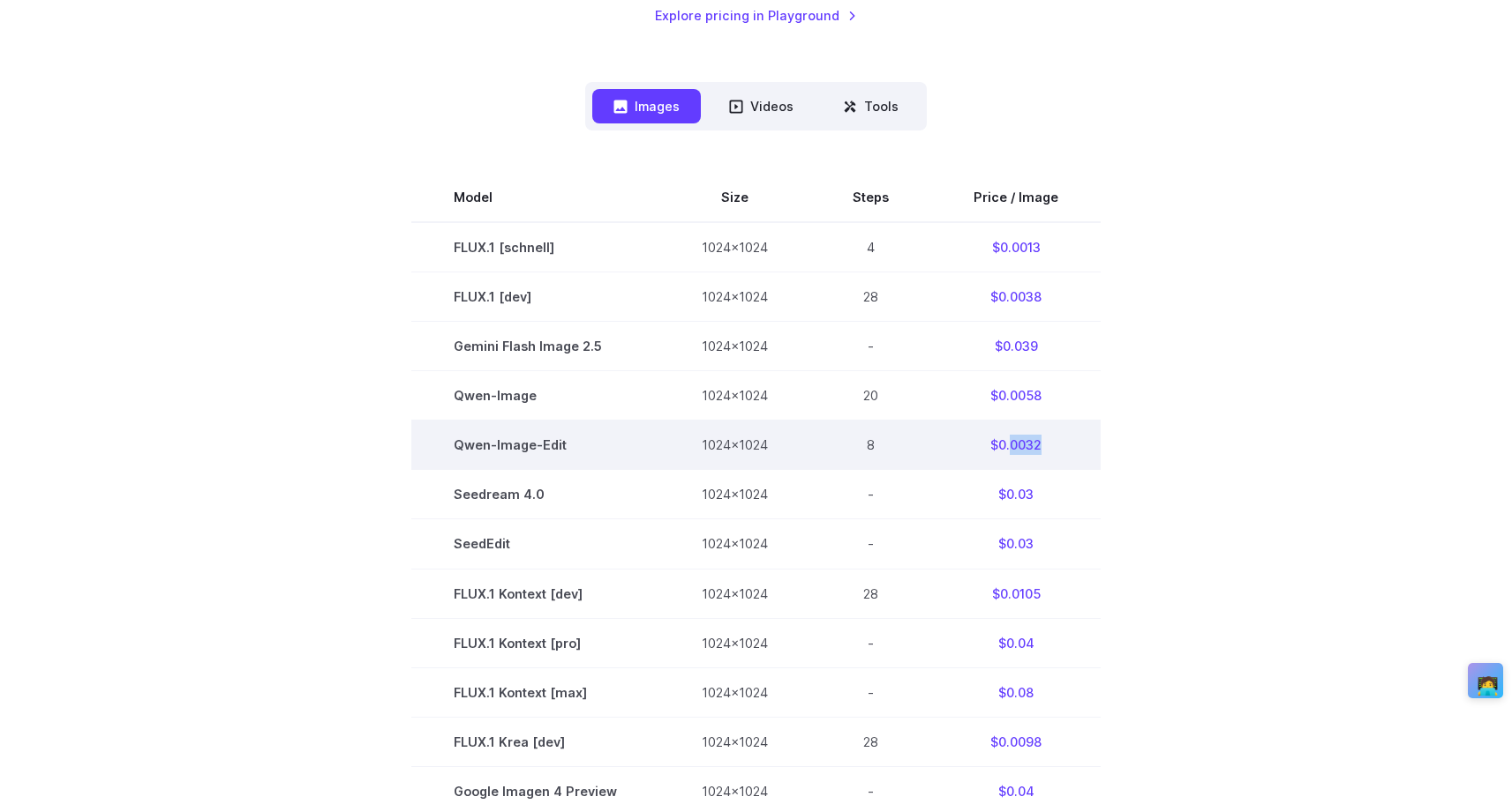
drag, startPoint x: 1058, startPoint y: 441, endPoint x: 1008, endPoint y: 441, distance: 50.0
click at [1008, 441] on td "$0.0032" at bounding box center [1015, 445] width 169 height 50
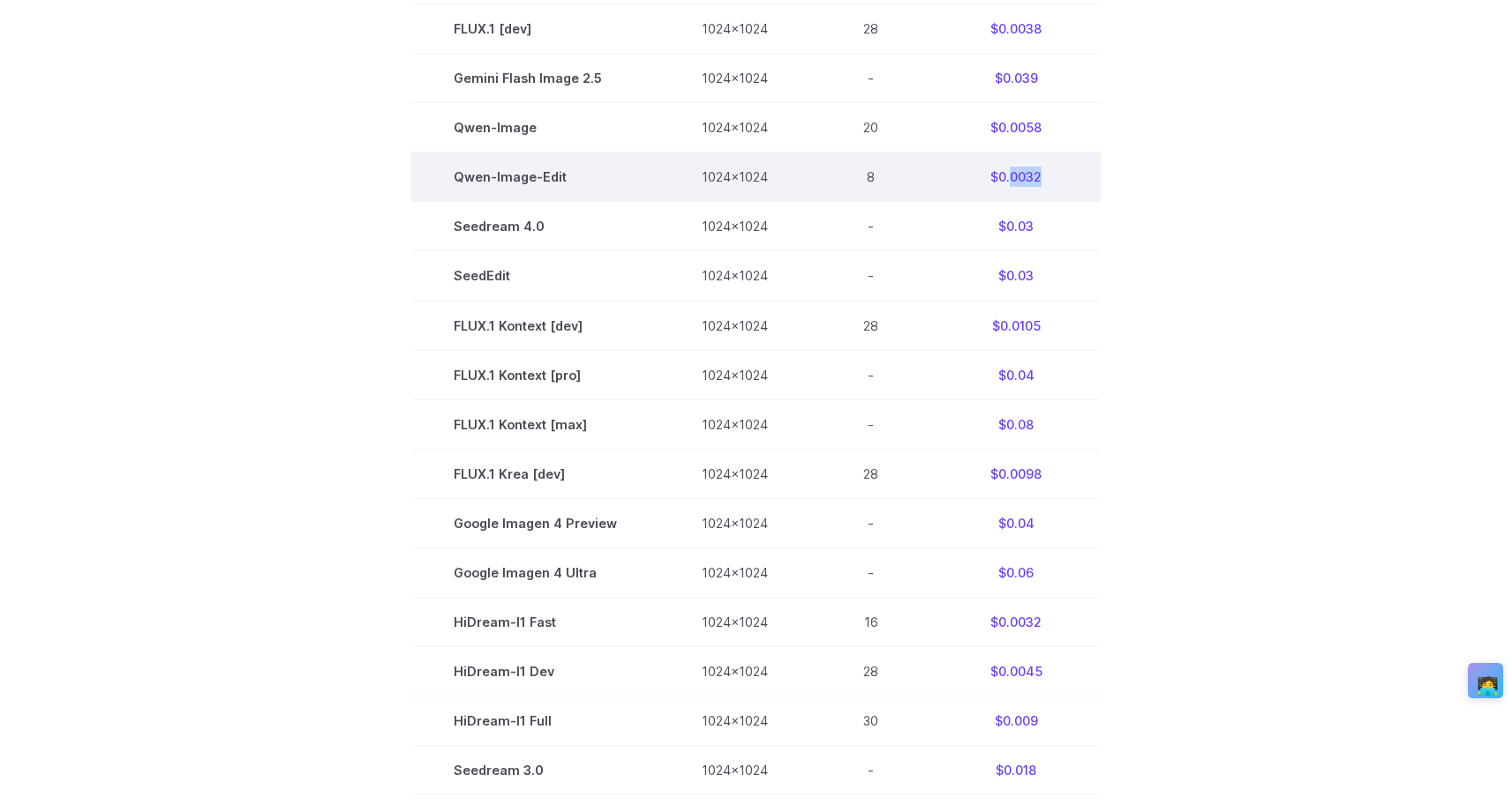
scroll to position [792, 0]
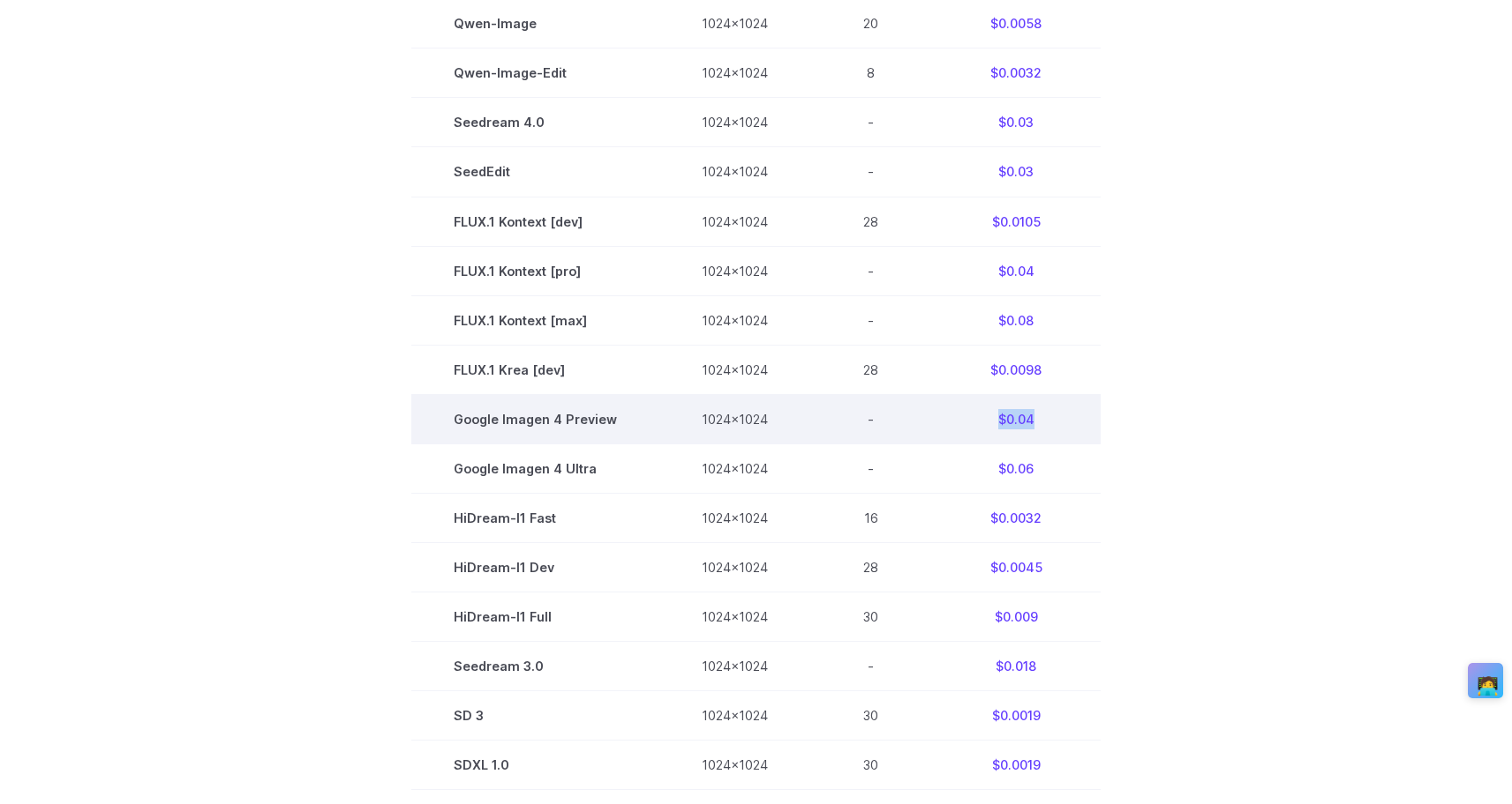
drag, startPoint x: 1032, startPoint y: 429, endPoint x: 957, endPoint y: 433, distance: 75.1
click at [957, 433] on td "$0.04" at bounding box center [1015, 419] width 169 height 50
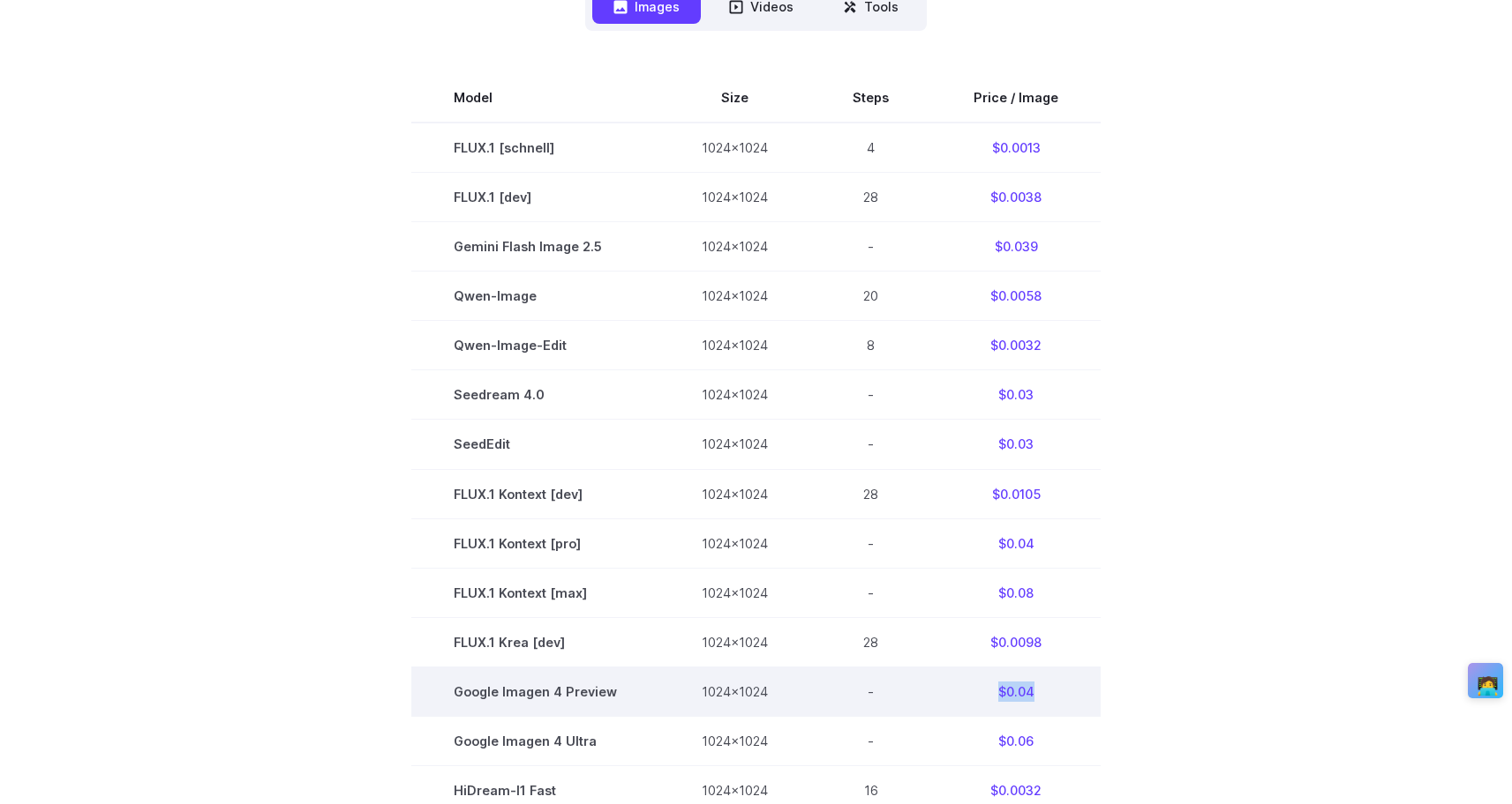
scroll to position [501, 0]
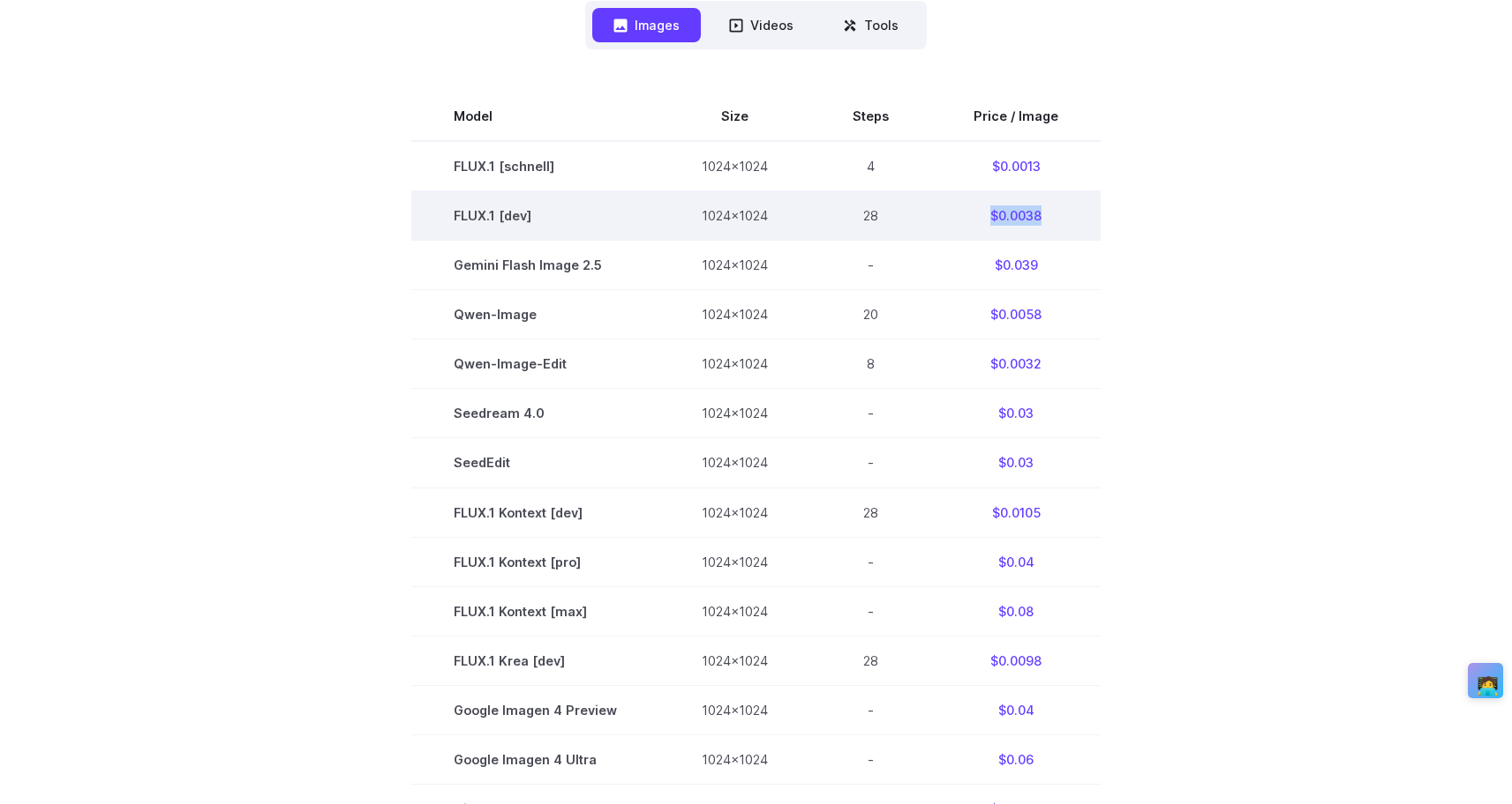
drag, startPoint x: 1046, startPoint y: 215, endPoint x: 968, endPoint y: 214, distance: 78.0
click at [968, 214] on td "$0.0038" at bounding box center [1015, 216] width 169 height 50
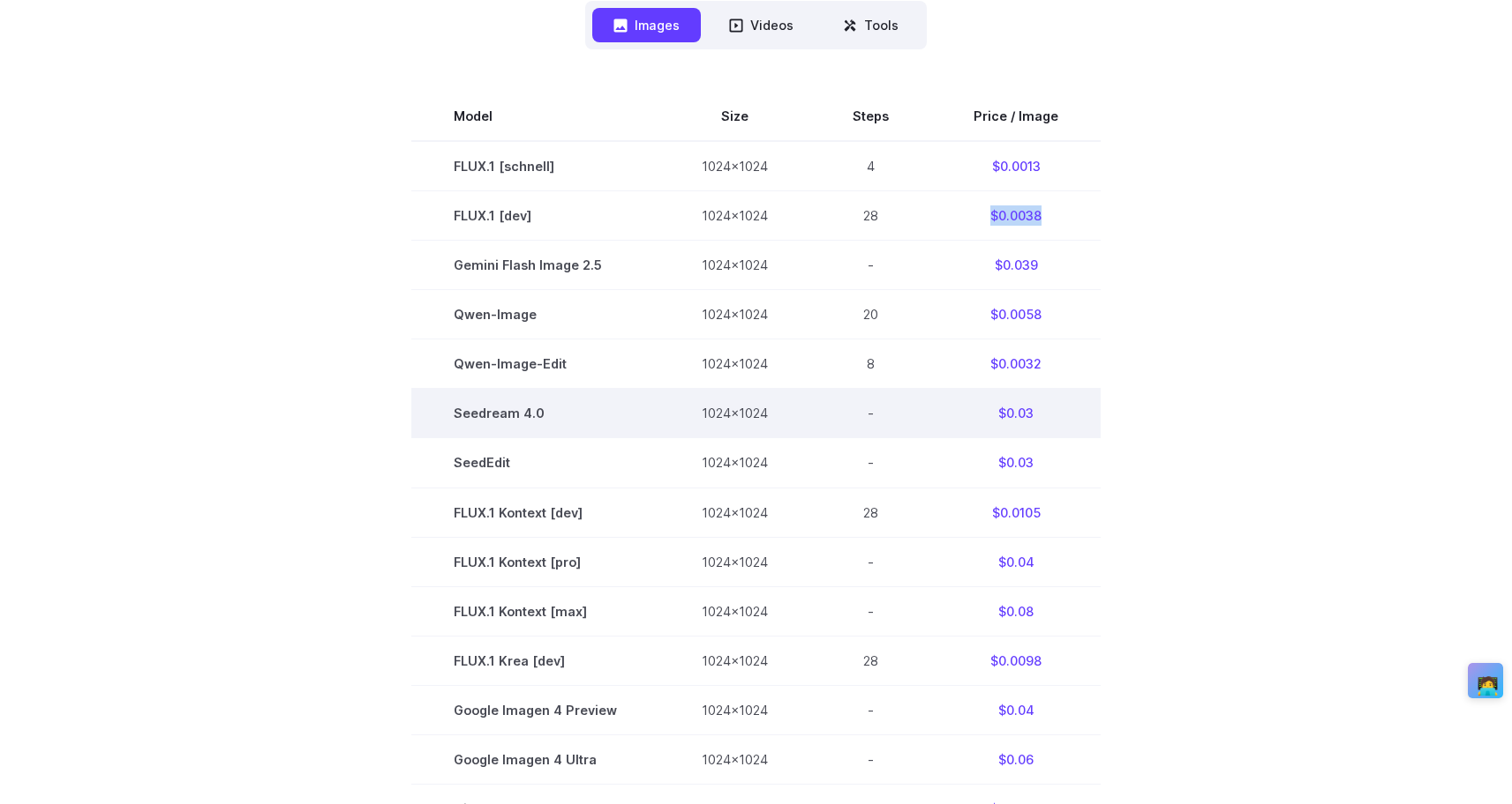
copy td "$0.0038"
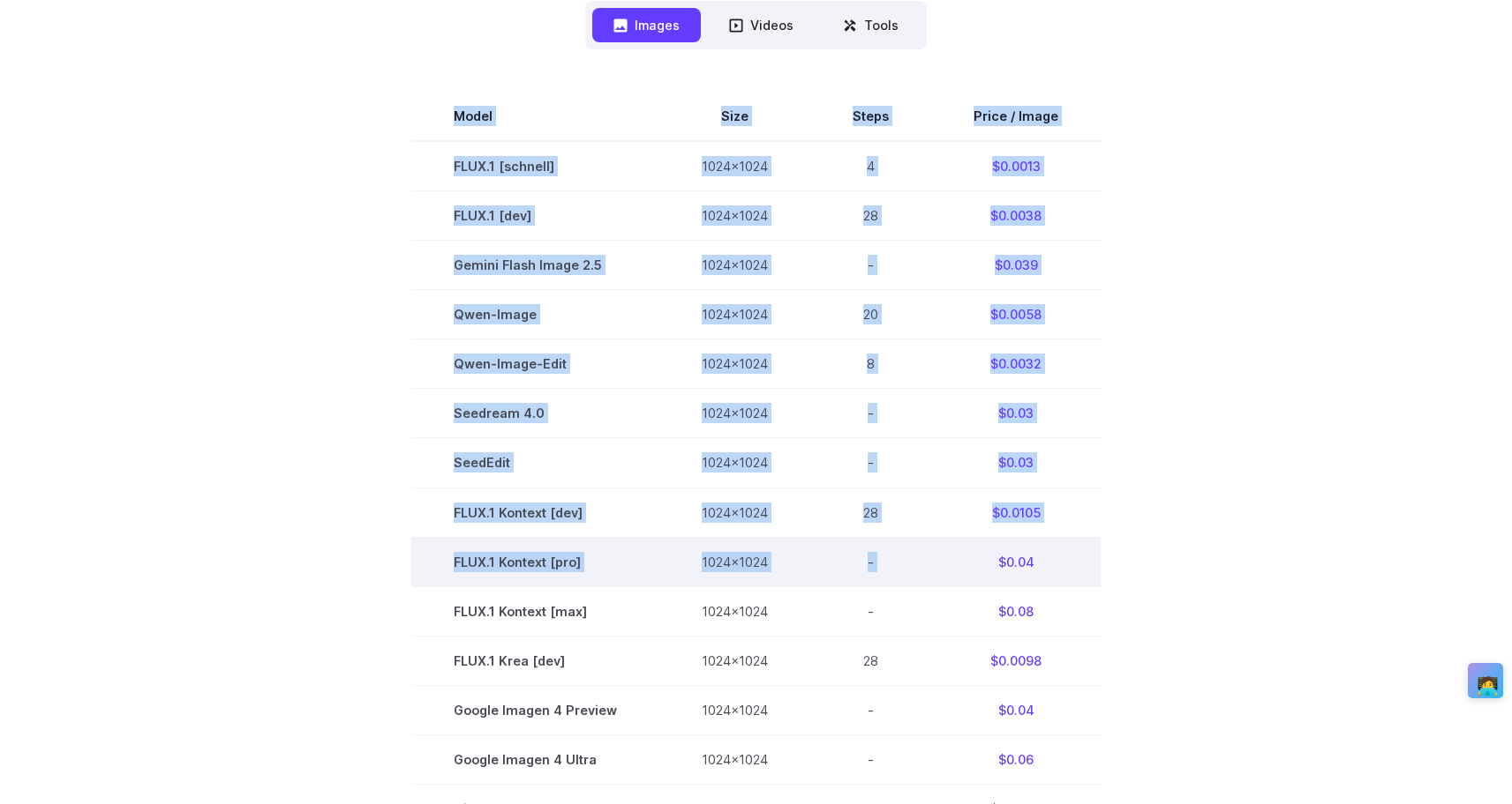
drag, startPoint x: 394, startPoint y: 121, endPoint x: 999, endPoint y: 546, distance: 739.4
click at [999, 546] on section "Model Size Steps Price / Image FLUX.1 [schnell] 1024x1024 4 $0.0013 FLUX.1 [dev…" at bounding box center [756, 611] width 1229 height 1038
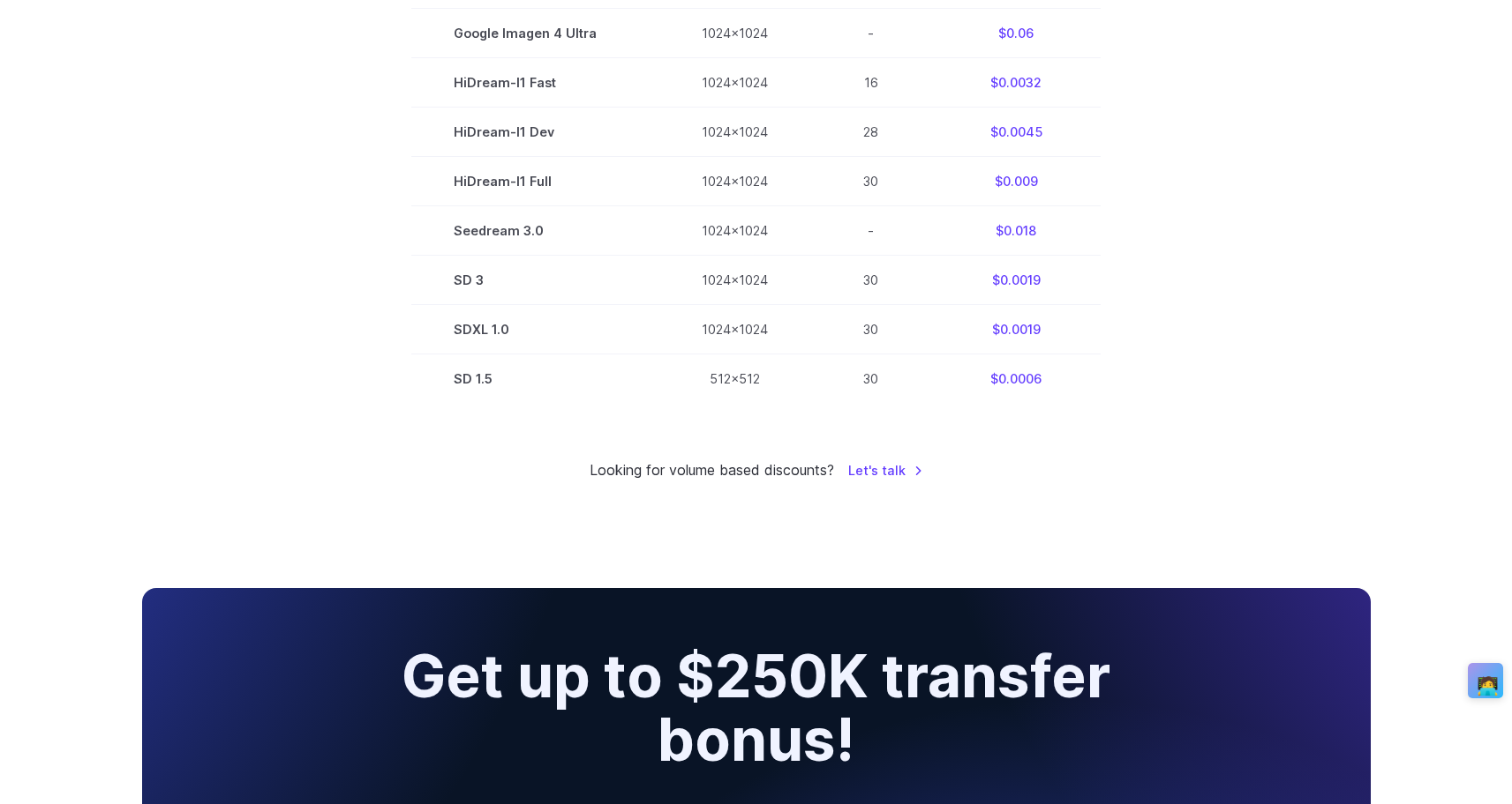
scroll to position [1222, 0]
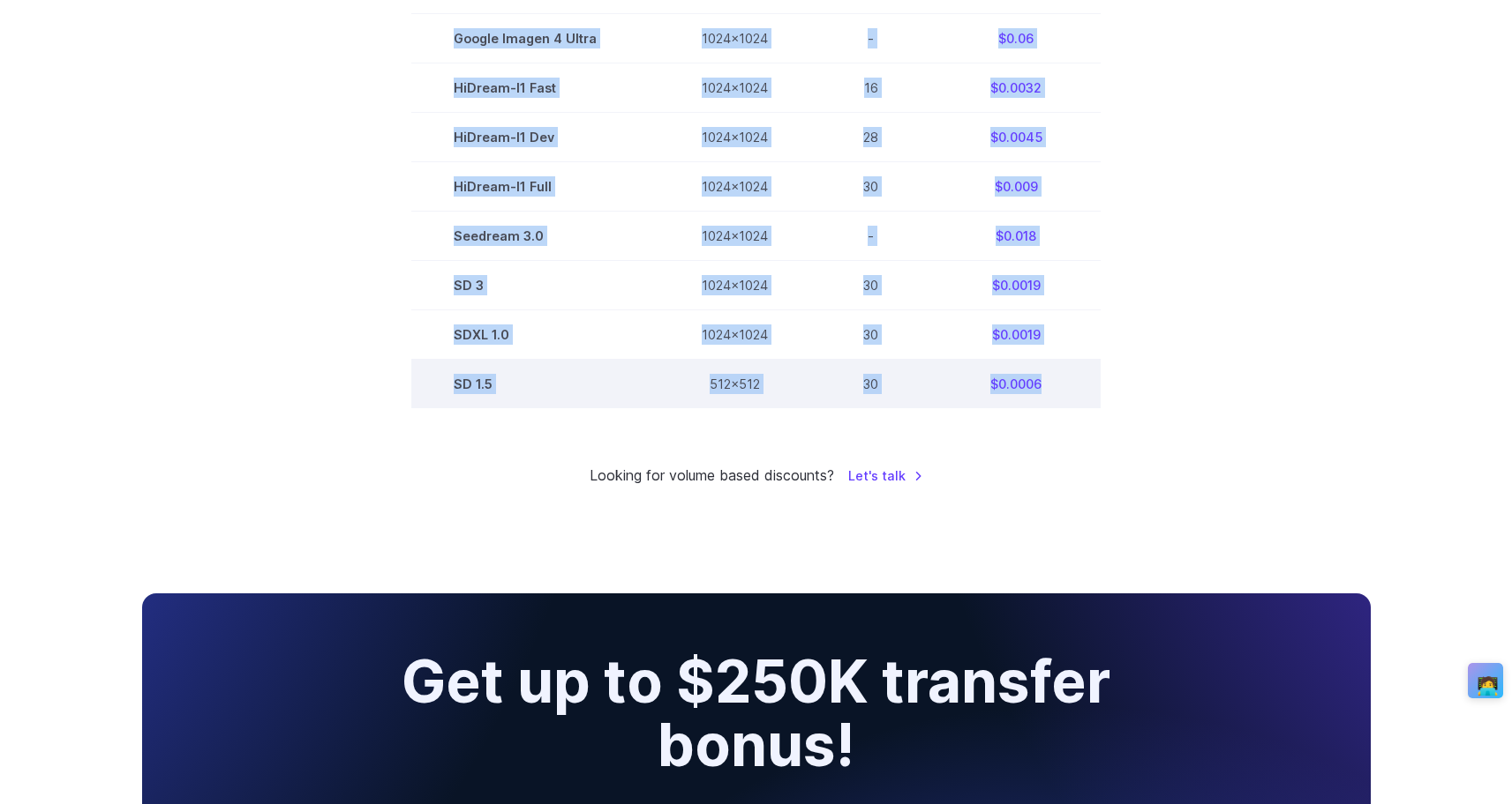
click at [1059, 402] on td "$0.0006" at bounding box center [1015, 384] width 169 height 50
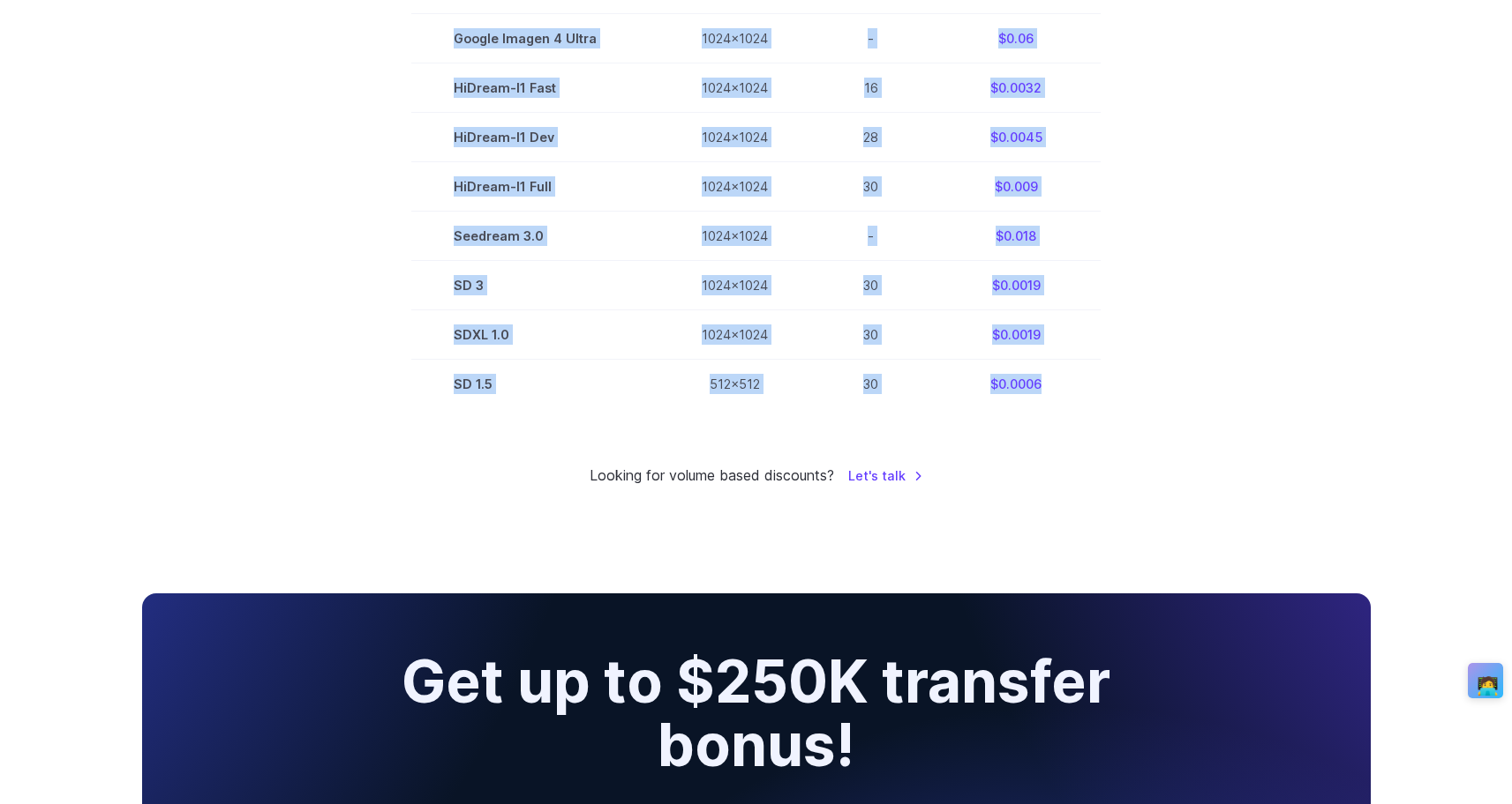
copy div "Model Size Steps Price / Image FLUX.1 [schnell] 1024x1024 4 $0.0013 FLUX.1 [dev…"
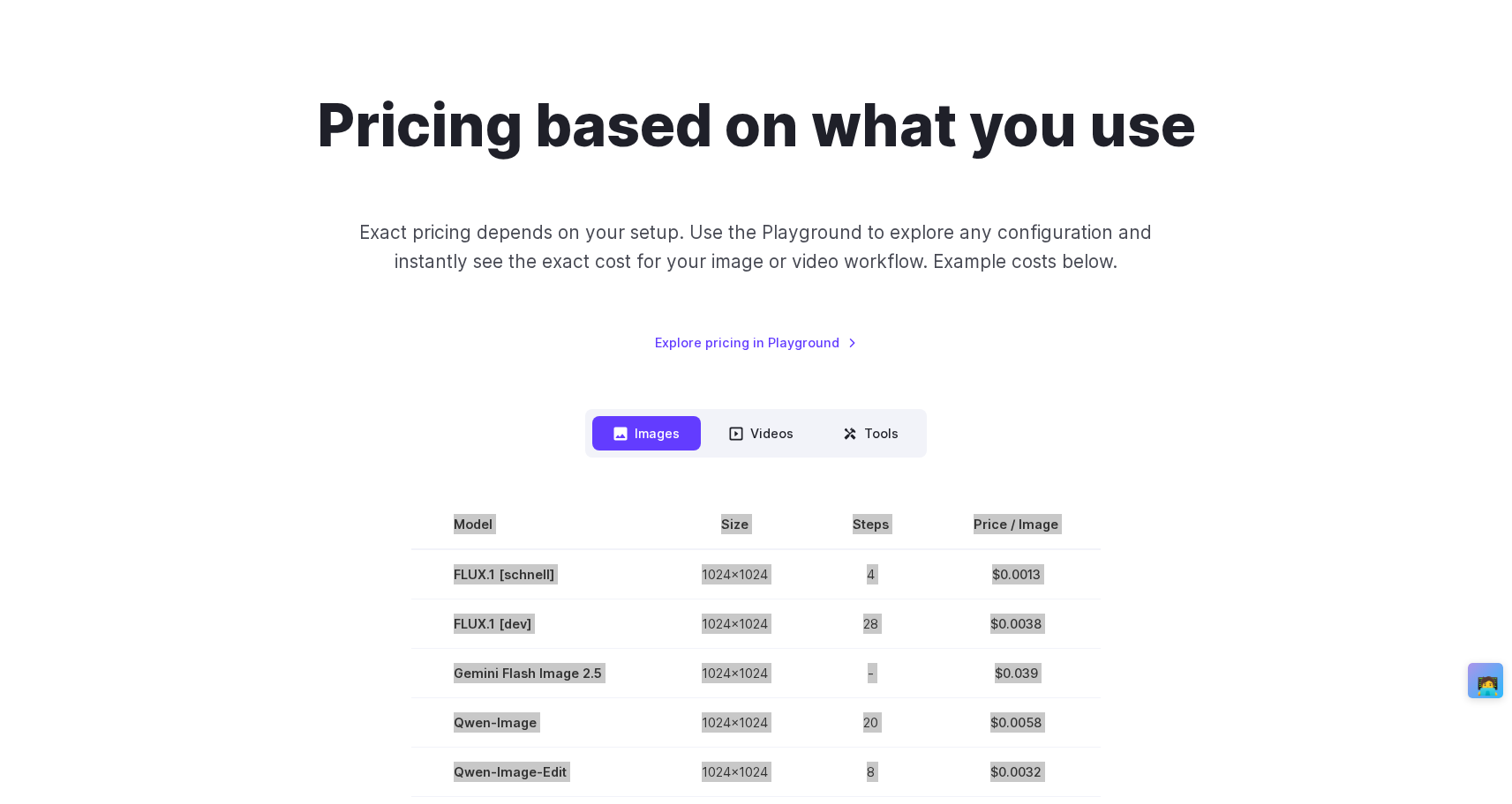
scroll to position [122, 0]
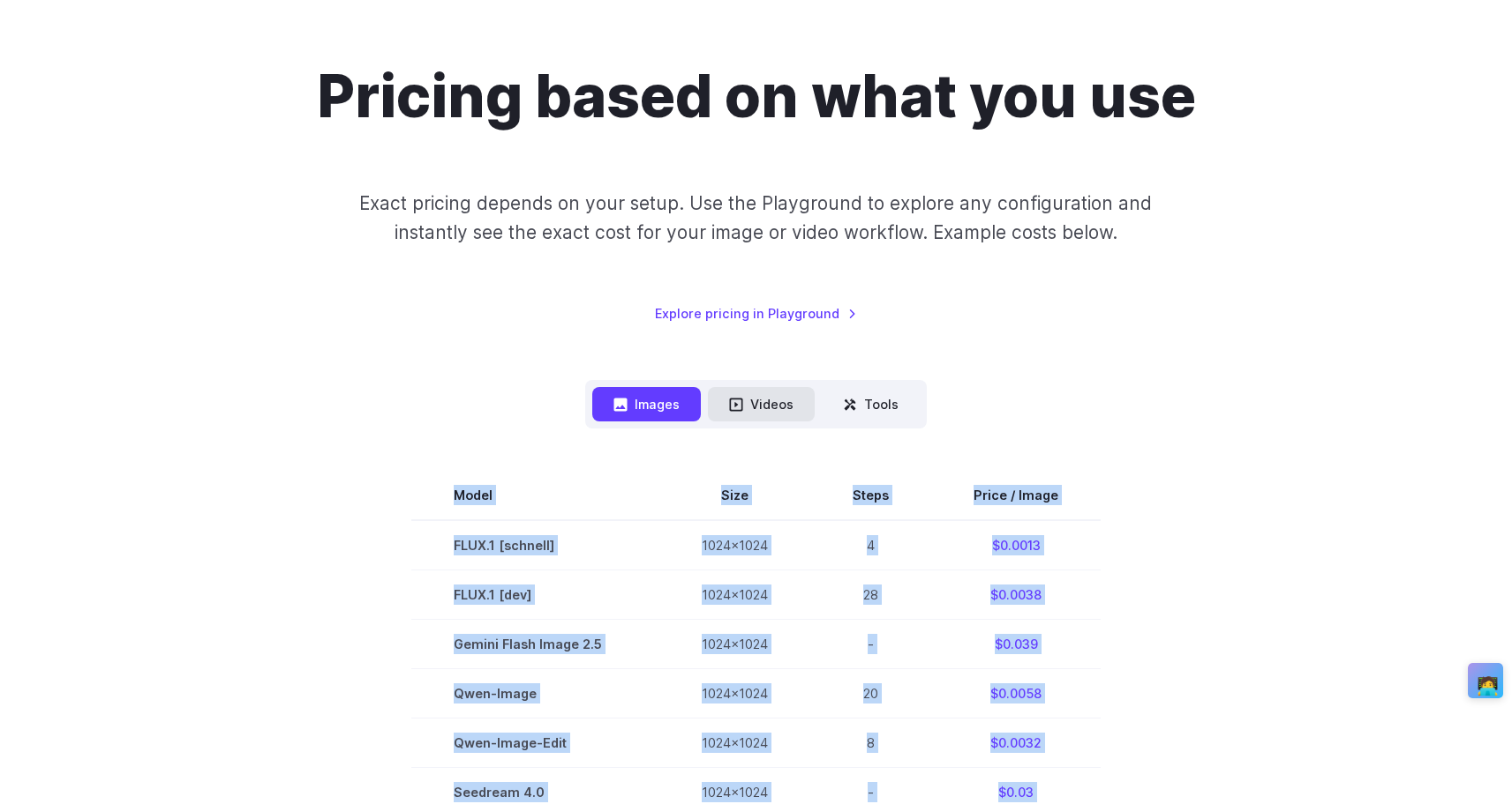
click at [752, 407] on button "Videos" at bounding box center [760, 403] width 107 height 34
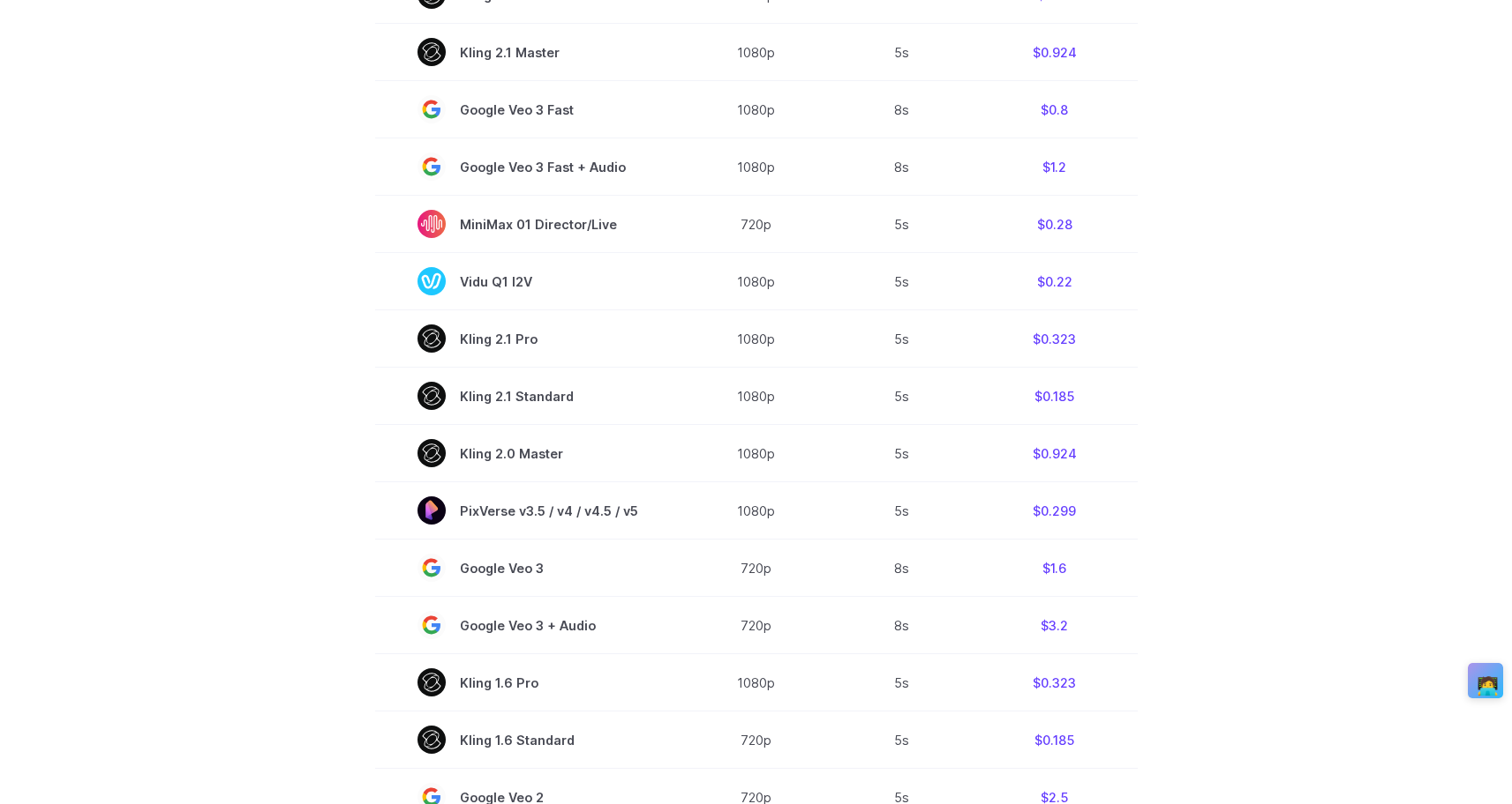
scroll to position [917, 0]
